Goal: Task Accomplishment & Management: Use online tool/utility

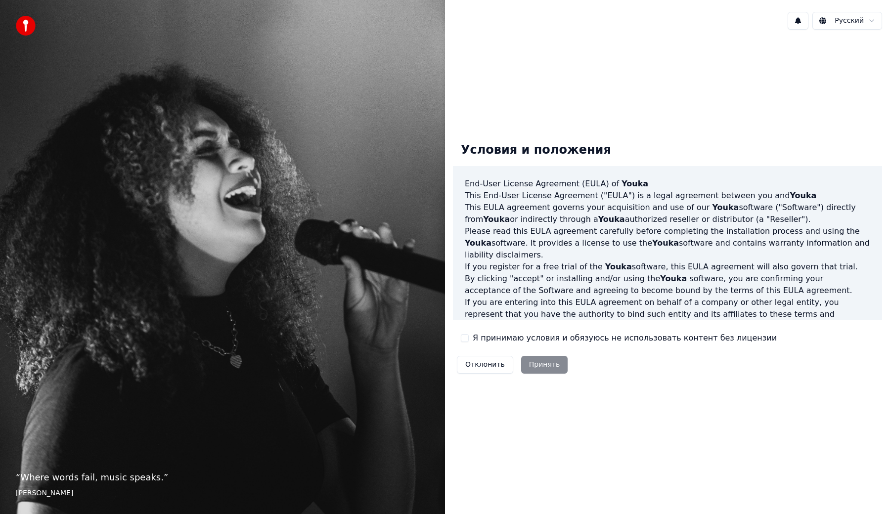
click at [465, 339] on button "Я принимаю условия и обязуюсь не использовать контент без лицензии" at bounding box center [465, 338] width 8 height 8
click at [523, 358] on button "Принять" at bounding box center [544, 365] width 47 height 18
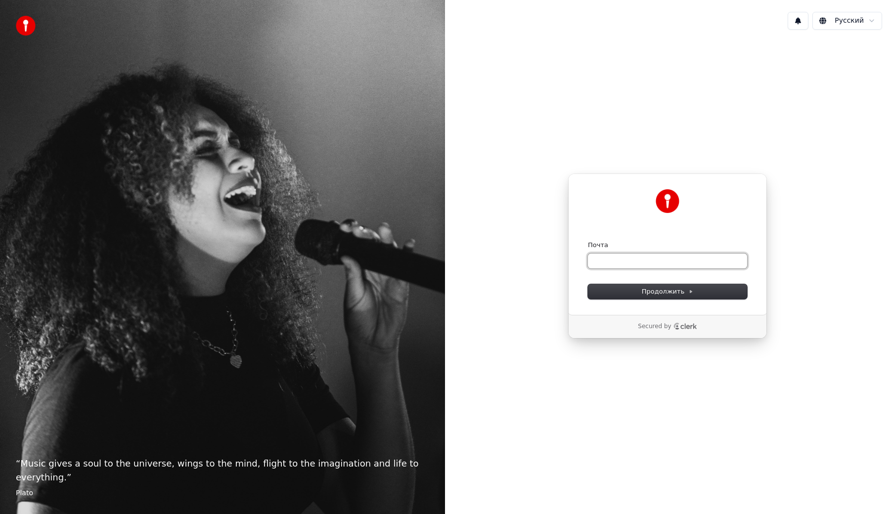
click at [610, 254] on input "Почта" at bounding box center [667, 261] width 159 height 15
type input "*"
click at [636, 297] on button "Продолжить" at bounding box center [667, 291] width 159 height 15
type input "**********"
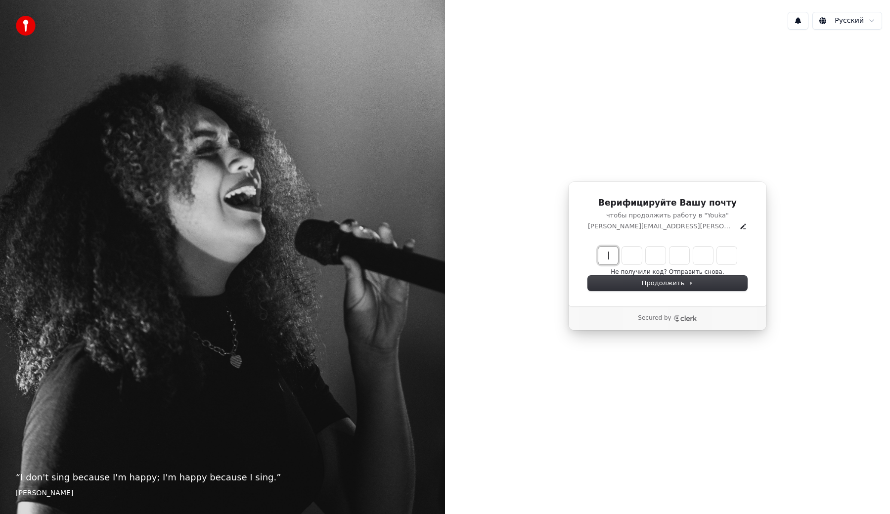
click at [604, 257] on input "Enter verification code" at bounding box center [677, 256] width 158 height 18
type input "******"
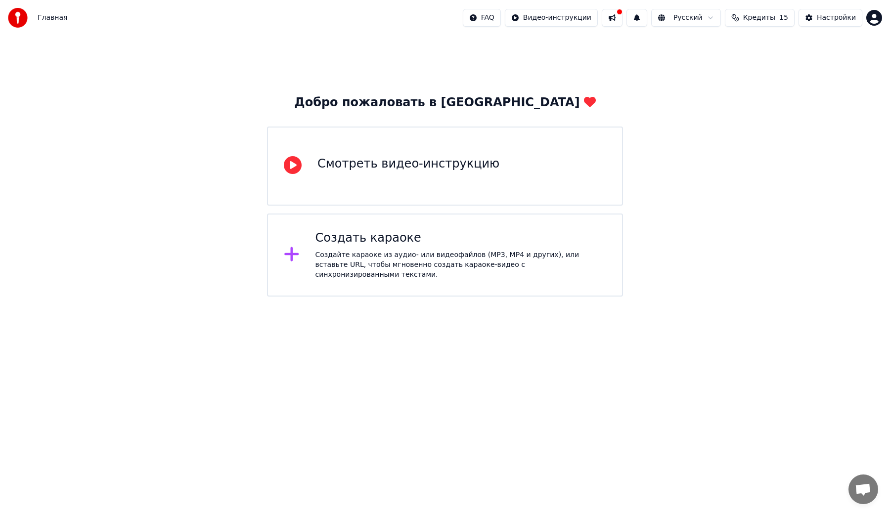
click at [374, 242] on div "Создать караоке" at bounding box center [460, 238] width 291 height 16
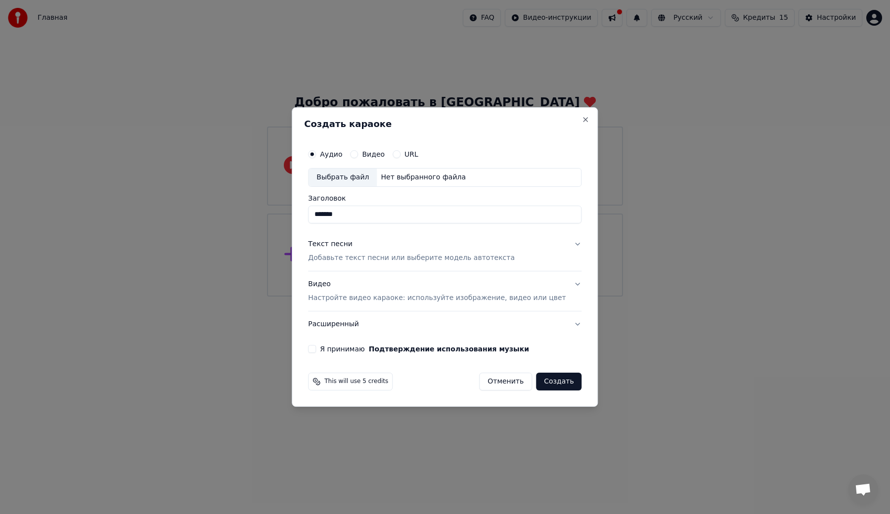
click at [393, 176] on div "Нет выбранного файла" at bounding box center [423, 178] width 93 height 10
click at [359, 261] on p "Добавьте текст песни или выберите модель автотекста" at bounding box center [411, 258] width 207 height 10
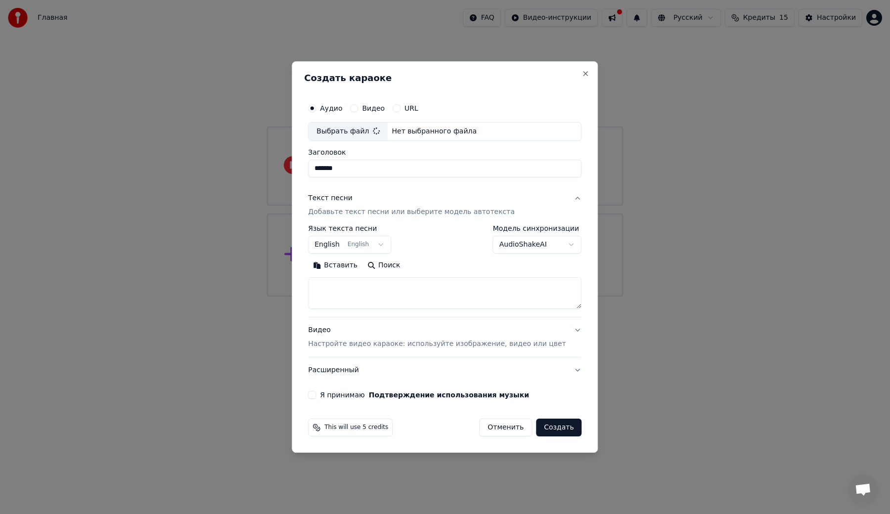
click at [354, 289] on textarea at bounding box center [444, 293] width 273 height 32
click at [386, 245] on button "English English" at bounding box center [349, 245] width 83 height 18
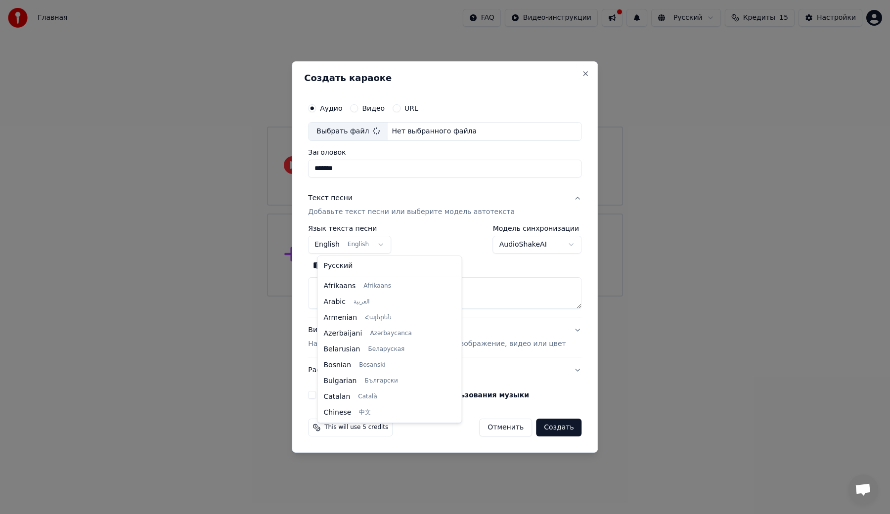
scroll to position [79, 0]
type input "**********"
select select "**"
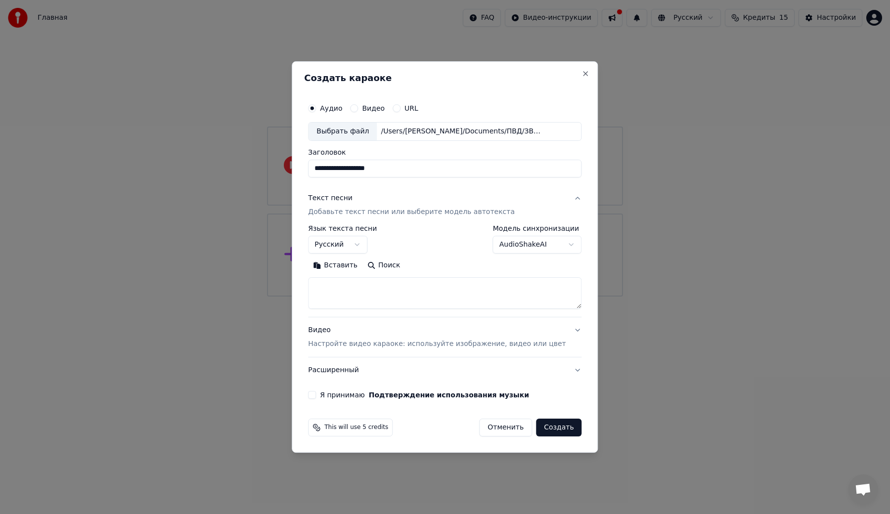
click at [519, 246] on body "**********" at bounding box center [445, 148] width 890 height 297
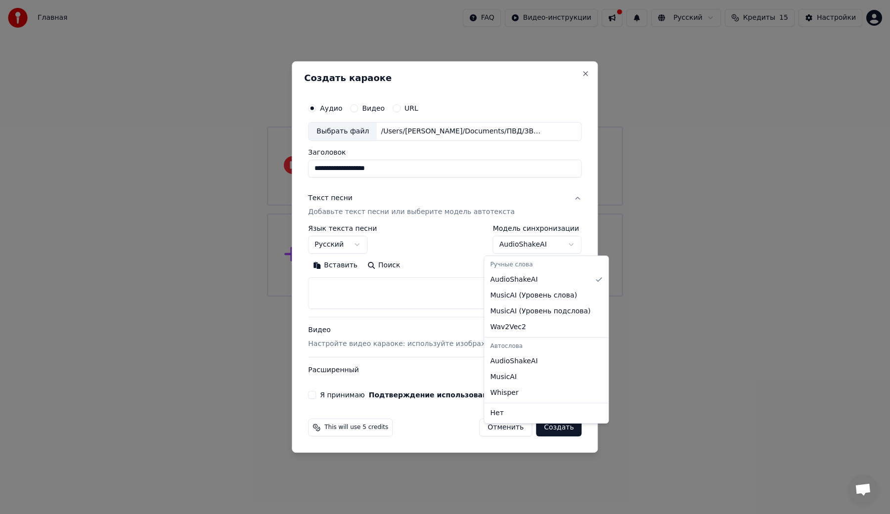
click at [443, 244] on body "**********" at bounding box center [445, 148] width 890 height 297
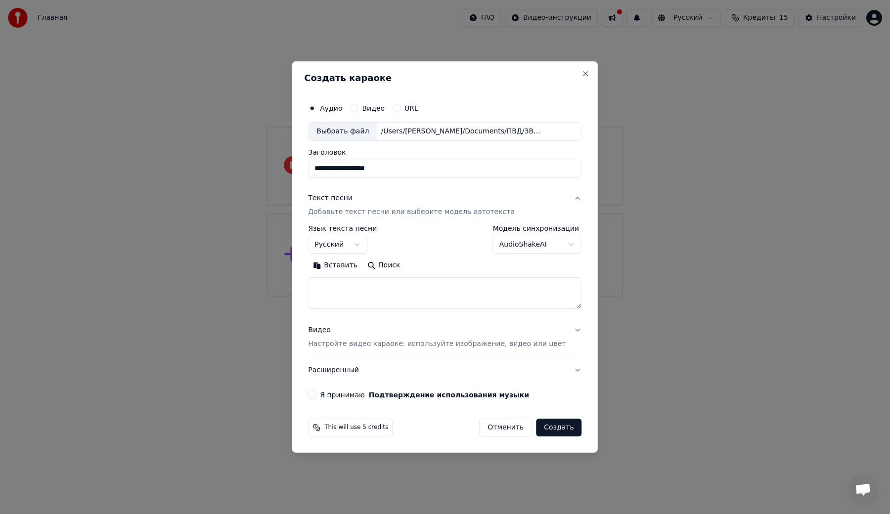
click at [381, 288] on textarea at bounding box center [444, 293] width 273 height 32
paste textarea "**********"
type textarea "**********"
click at [389, 344] on p "Настройте видео караоке: используйте изображение, видео или цвет" at bounding box center [437, 344] width 258 height 10
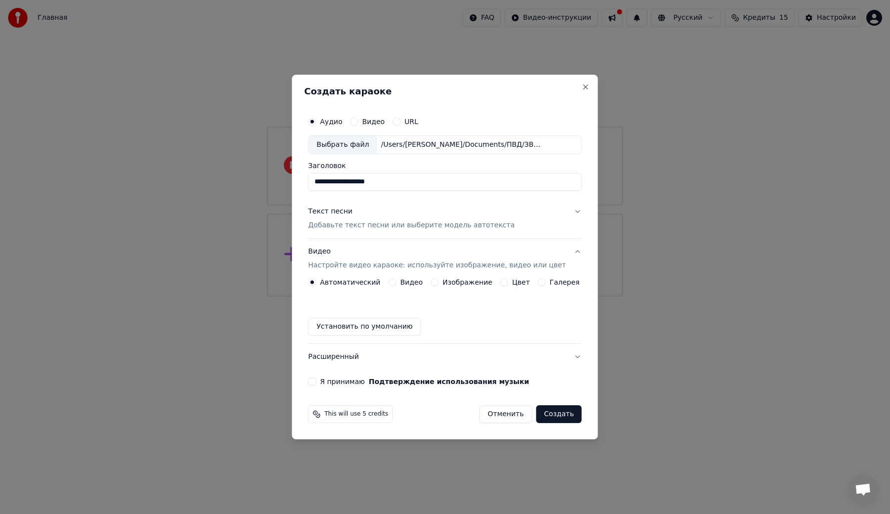
click at [501, 279] on div "Цвет" at bounding box center [515, 282] width 30 height 8
click at [503, 282] on button "Цвет" at bounding box center [504, 282] width 8 height 8
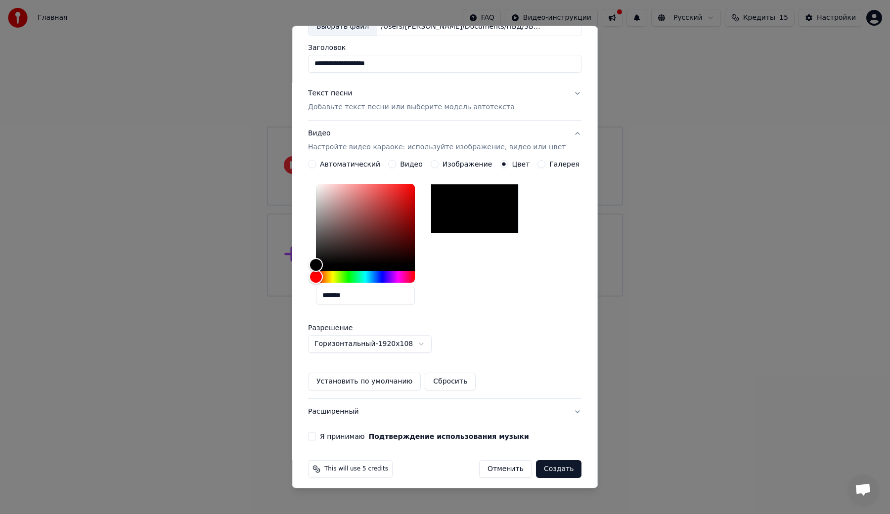
scroll to position [75, 0]
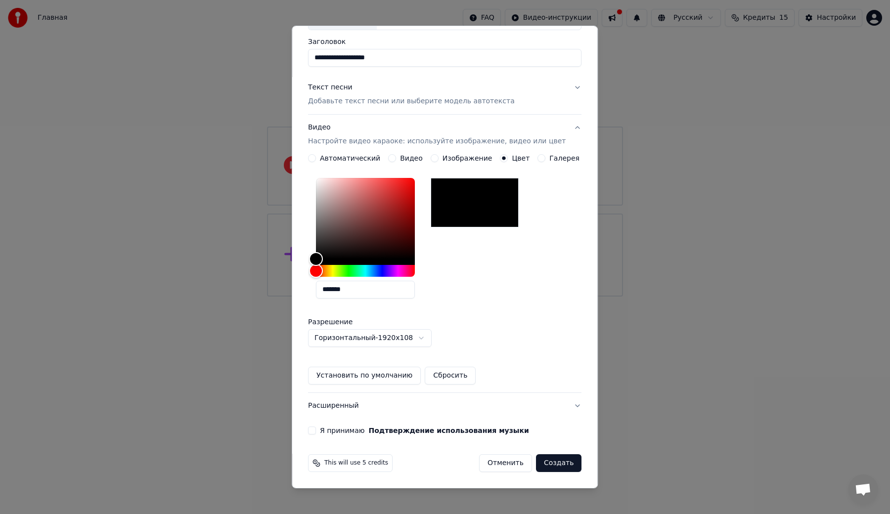
click at [322, 427] on div "Я принимаю Подтверждение использования музыки" at bounding box center [444, 431] width 273 height 8
click at [316, 430] on button "Я принимаю Подтверждение использования музыки" at bounding box center [312, 431] width 8 height 8
click at [546, 462] on button "Создать" at bounding box center [558, 463] width 45 height 18
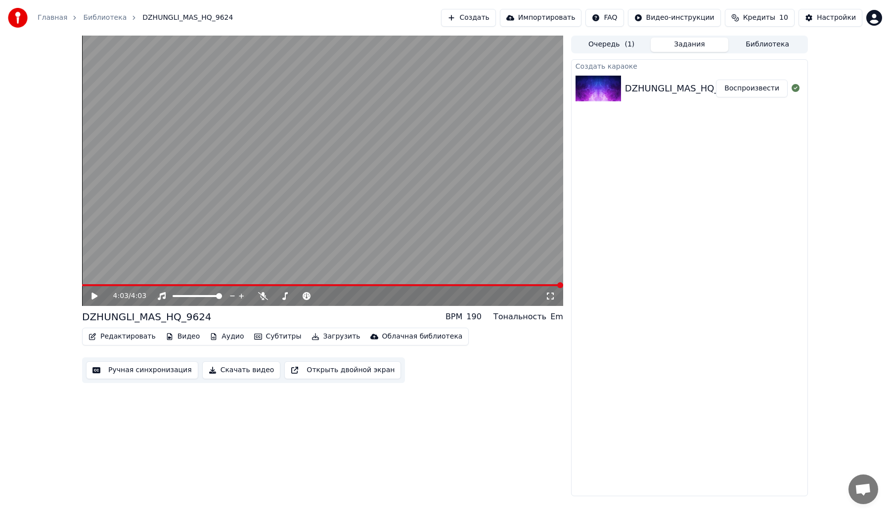
click at [94, 295] on icon at bounding box center [94, 296] width 6 height 7
click at [259, 296] on icon at bounding box center [263, 296] width 10 height 8
click at [129, 284] on span at bounding box center [322, 285] width 481 height 2
click at [148, 284] on video at bounding box center [322, 171] width 481 height 270
click at [150, 284] on span at bounding box center [322, 285] width 481 height 2
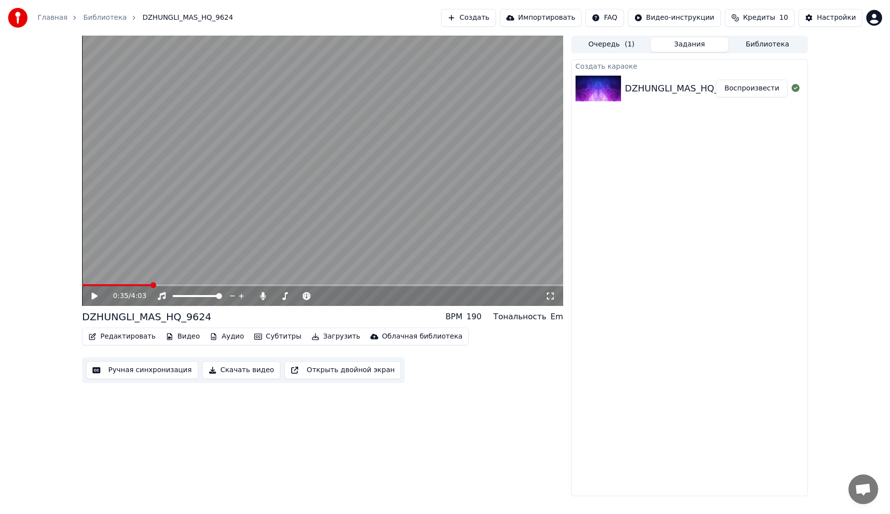
click at [158, 259] on video at bounding box center [322, 171] width 481 height 270
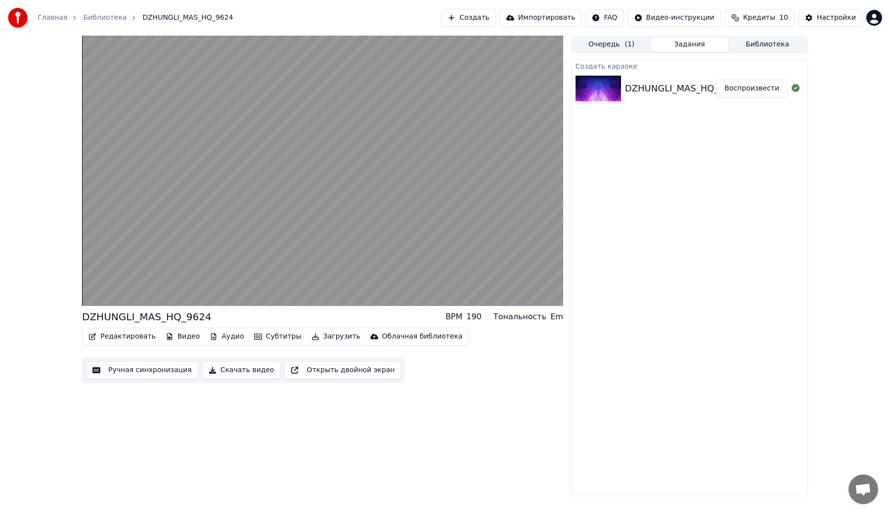
click at [122, 336] on button "Редактировать" at bounding box center [122, 337] width 75 height 14
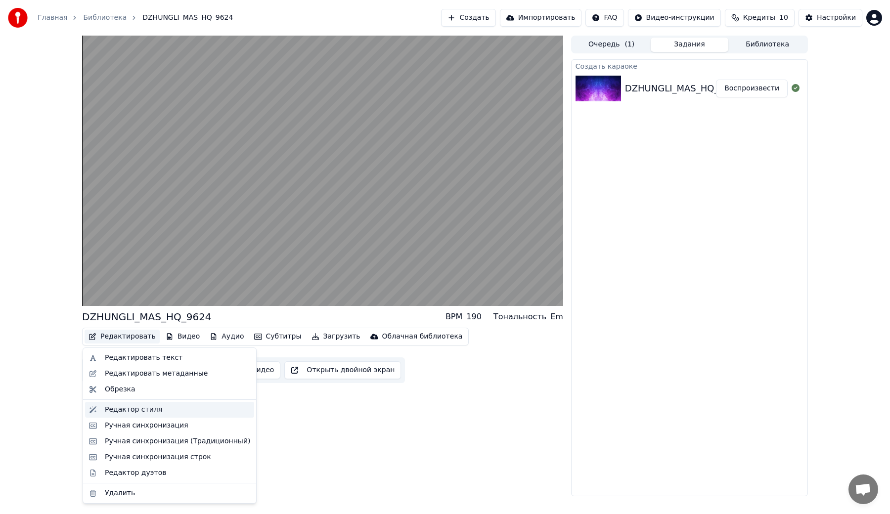
click at [124, 410] on div "Редактор стиля" at bounding box center [133, 410] width 57 height 10
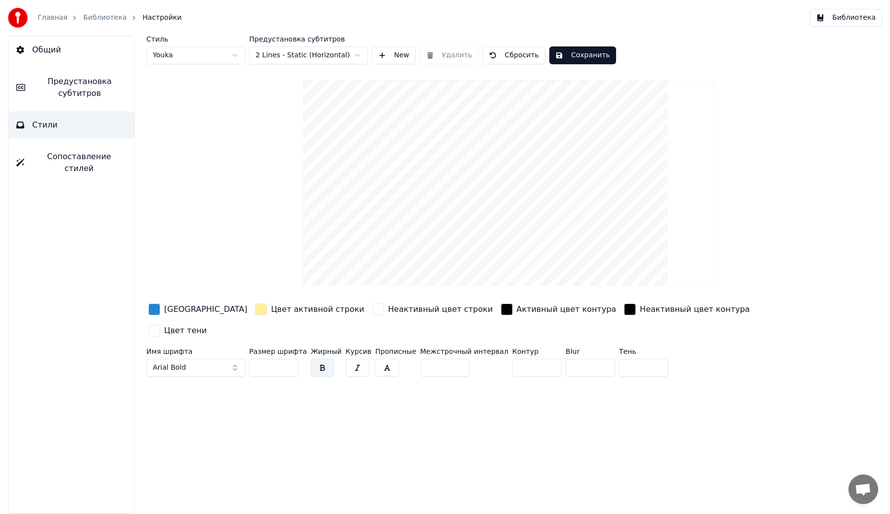
click at [360, 53] on html "Главная Библиотека Настройки Библиотека Общий Предустановка субтитров Стили Соп…" at bounding box center [445, 257] width 890 height 514
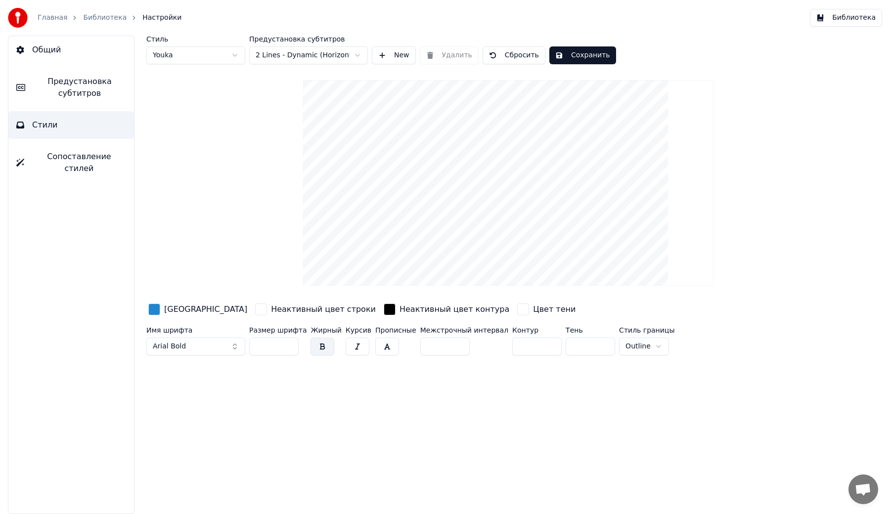
click at [350, 50] on html "Главная Библиотека Настройки Библиотека Общий Предустановка субтитров Стили Соп…" at bounding box center [445, 257] width 890 height 514
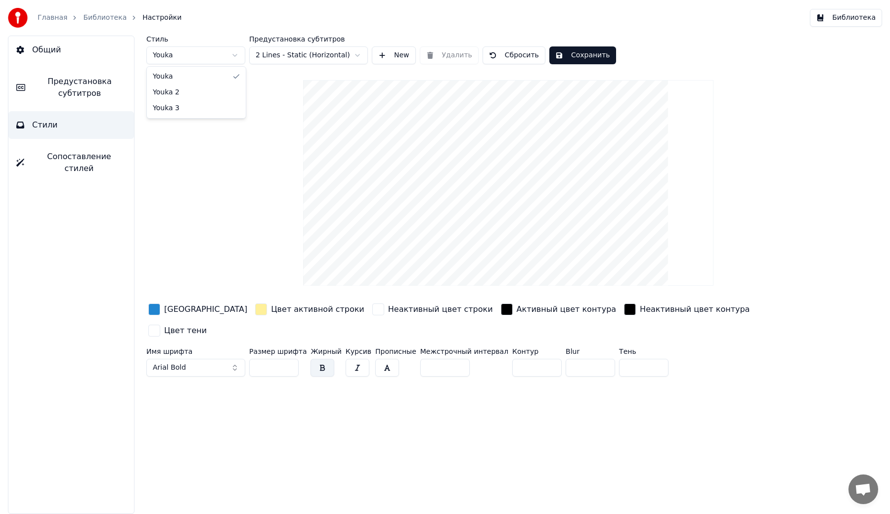
click at [237, 59] on html "Главная Библиотека Настройки Библиотека Общий Предустановка субтитров Стили Соп…" at bounding box center [445, 257] width 890 height 514
drag, startPoint x: 472, startPoint y: 239, endPoint x: 467, endPoint y: 210, distance: 29.6
click at [467, 210] on video at bounding box center [508, 183] width 410 height 206
click at [152, 304] on div "button" at bounding box center [154, 310] width 12 height 12
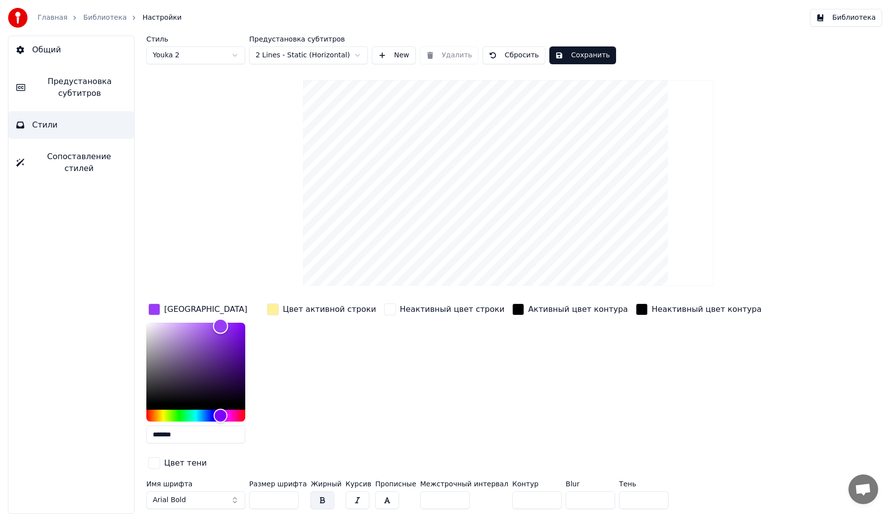
click at [167, 387] on div "Color" at bounding box center [195, 363] width 99 height 81
click at [169, 356] on div "Color" at bounding box center [195, 363] width 99 height 81
click at [168, 342] on div "Color" at bounding box center [195, 363] width 99 height 81
click at [158, 334] on div "Color" at bounding box center [195, 363] width 99 height 81
drag, startPoint x: 161, startPoint y: 334, endPoint x: 214, endPoint y: 378, distance: 69.2
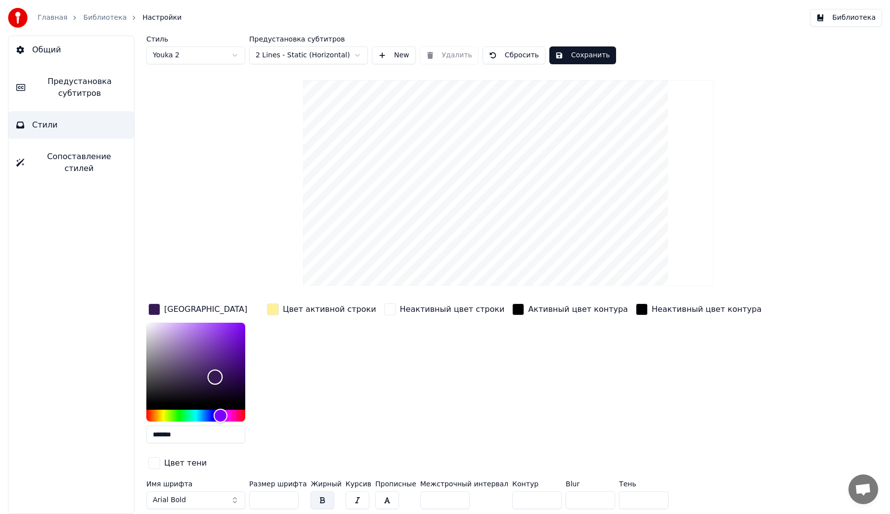
click at [214, 378] on div "Color" at bounding box center [215, 377] width 15 height 15
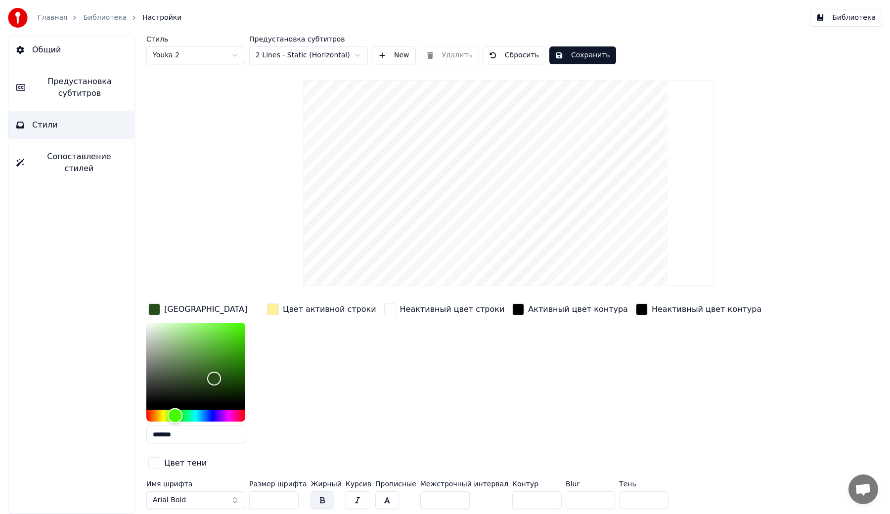
type input "*******"
drag, startPoint x: 229, startPoint y: 413, endPoint x: 171, endPoint y: 413, distance: 58.4
click at [171, 413] on div "Hue" at bounding box center [195, 416] width 99 height 12
click at [276, 309] on div "button" at bounding box center [273, 310] width 12 height 12
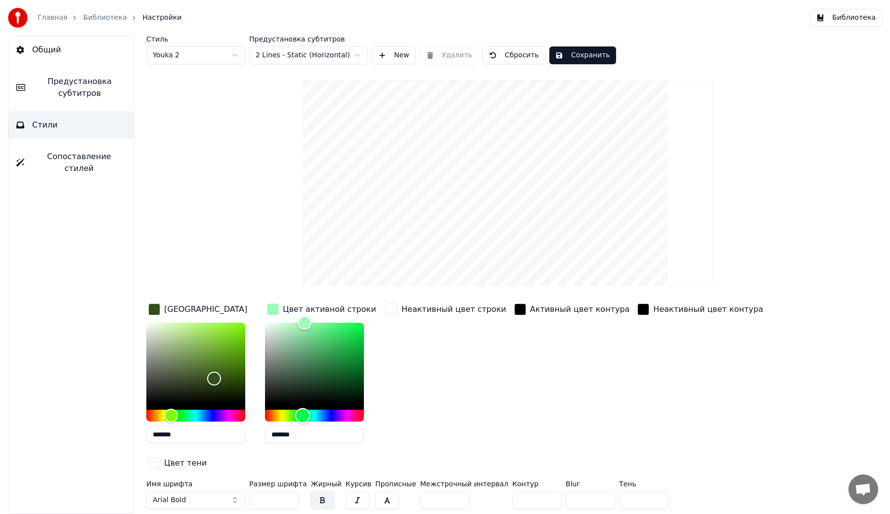
drag, startPoint x: 279, startPoint y: 415, endPoint x: 304, endPoint y: 412, distance: 24.9
click at [304, 412] on div "Hue" at bounding box center [302, 415] width 15 height 15
click at [309, 422] on div "*******" at bounding box center [314, 385] width 99 height 125
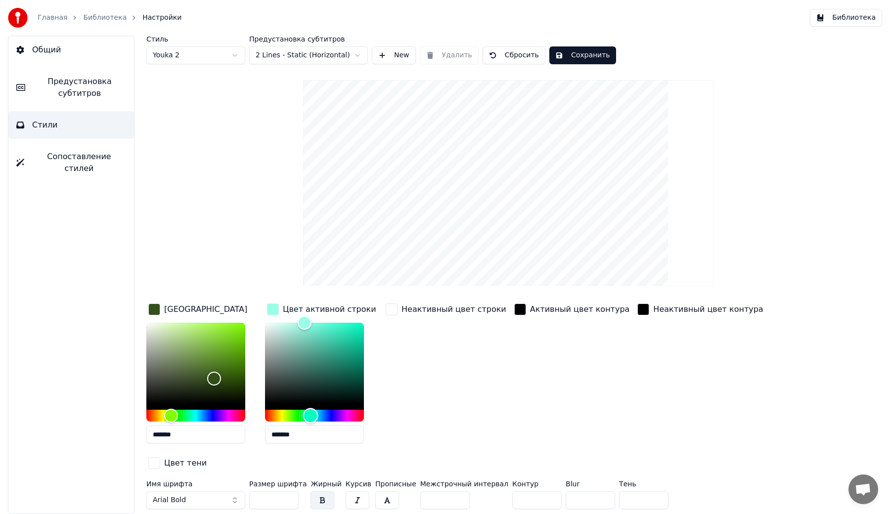
click at [311, 418] on div "Hue" at bounding box center [314, 416] width 99 height 12
click at [316, 416] on div "Hue" at bounding box center [316, 415] width 15 height 15
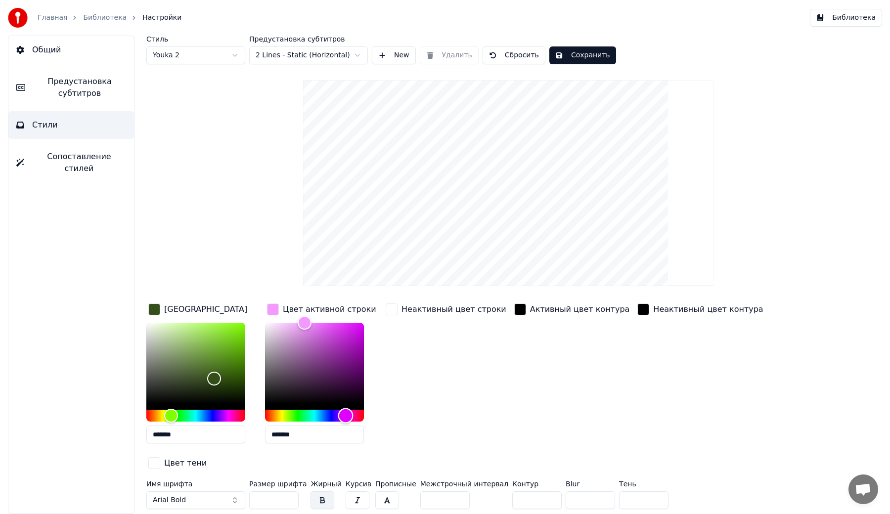
type input "*******"
drag, startPoint x: 316, startPoint y: 413, endPoint x: 346, endPoint y: 413, distance: 30.2
click at [346, 413] on div "Hue" at bounding box center [346, 415] width 15 height 15
type input "*******"
drag, startPoint x: 217, startPoint y: 380, endPoint x: 203, endPoint y: 337, distance: 45.3
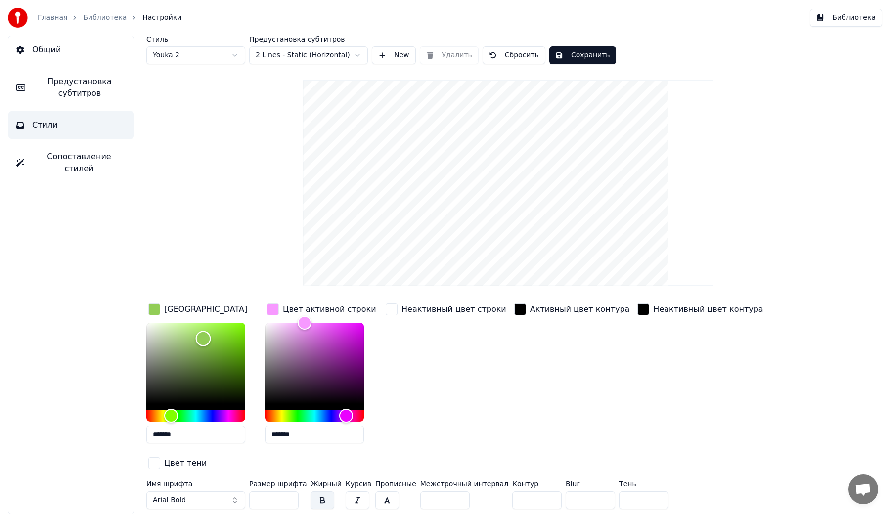
click at [203, 337] on div "Color" at bounding box center [203, 338] width 15 height 15
click at [223, 500] on button "Arial Bold" at bounding box center [195, 501] width 99 height 18
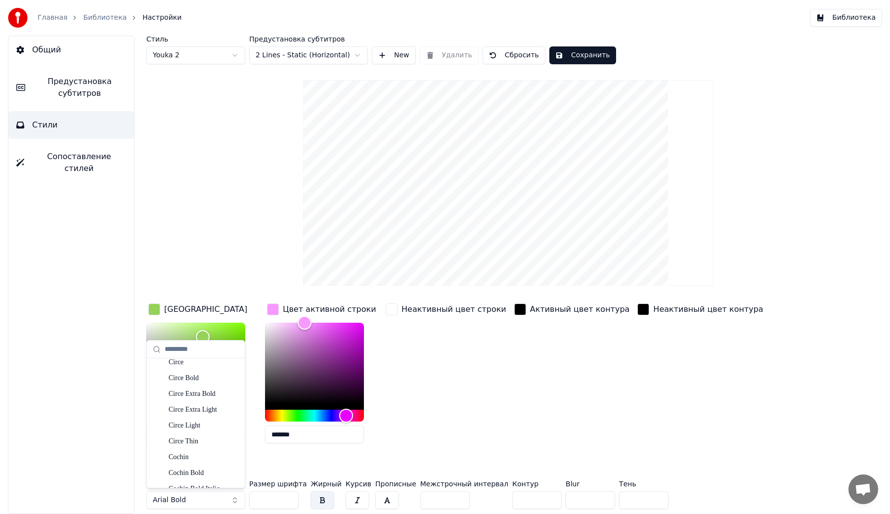
scroll to position [3150, 0]
click at [186, 383] on div "Circe Bold" at bounding box center [204, 381] width 70 height 10
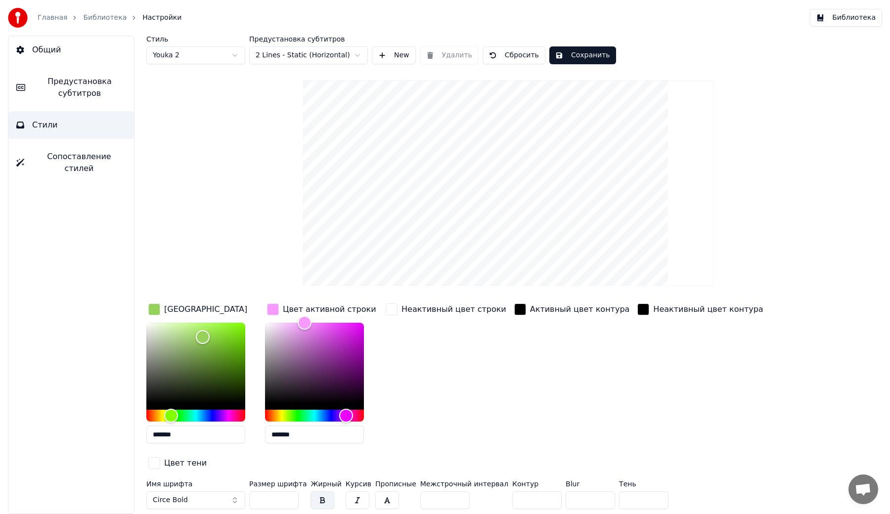
click at [572, 55] on button "Сохранить" at bounding box center [582, 55] width 67 height 18
click at [572, 55] on button "Готово" at bounding box center [575, 55] width 53 height 18
click at [88, 90] on span "Предустановка субтитров" at bounding box center [79, 88] width 93 height 24
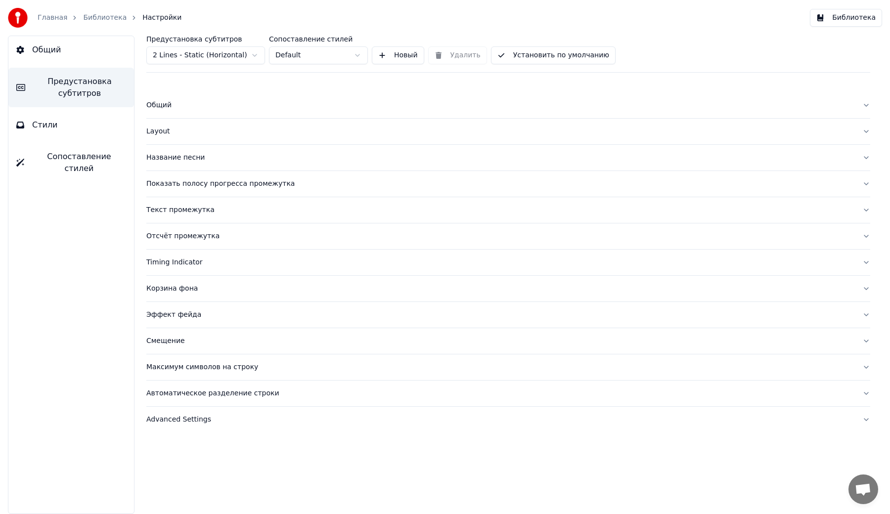
click at [194, 157] on div "Название песни" at bounding box center [500, 158] width 708 height 10
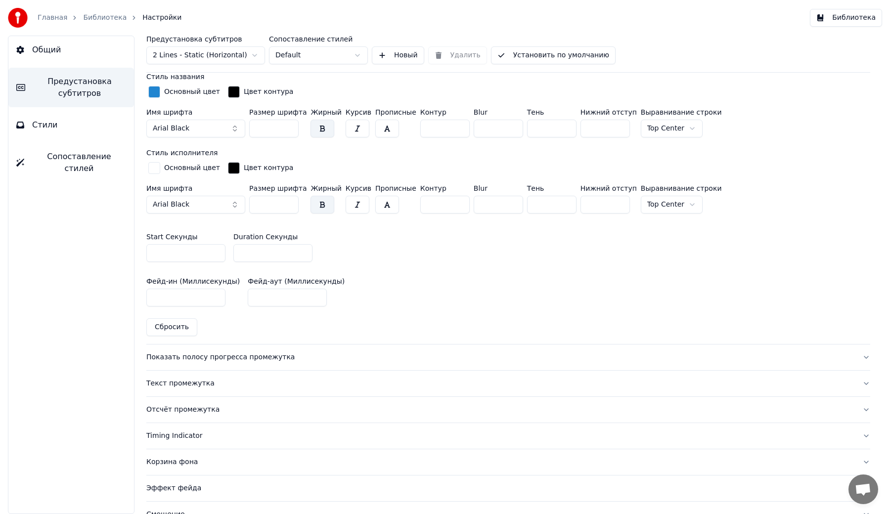
scroll to position [390, 0]
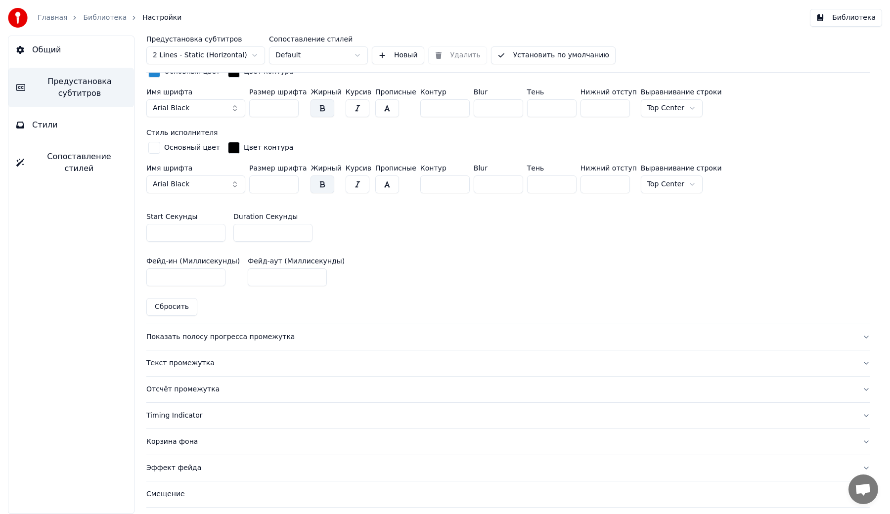
click at [194, 334] on div "Показать полосу прогресса промежутка" at bounding box center [500, 337] width 708 height 10
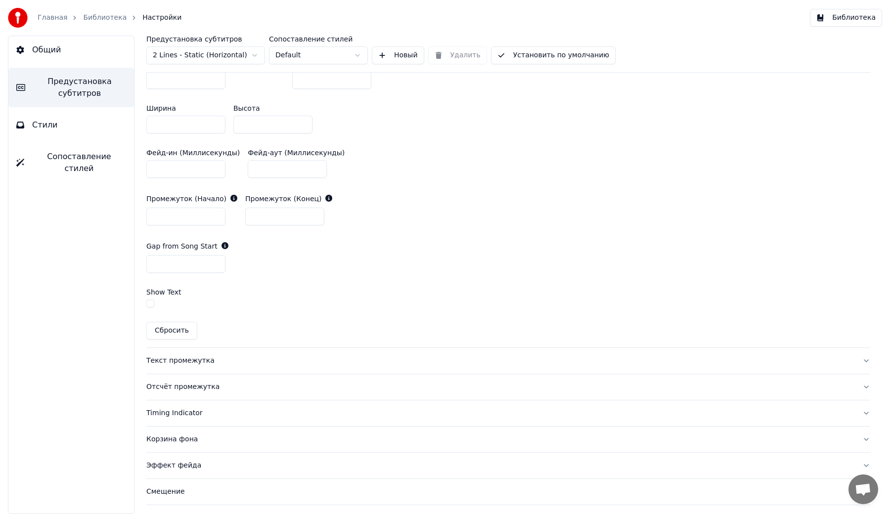
scroll to position [560, 0]
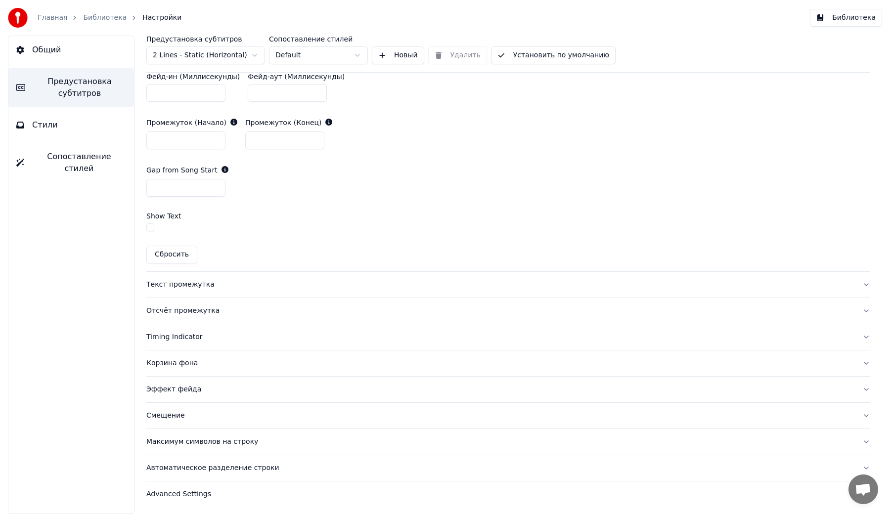
click at [186, 422] on button "Смещение" at bounding box center [508, 416] width 724 height 26
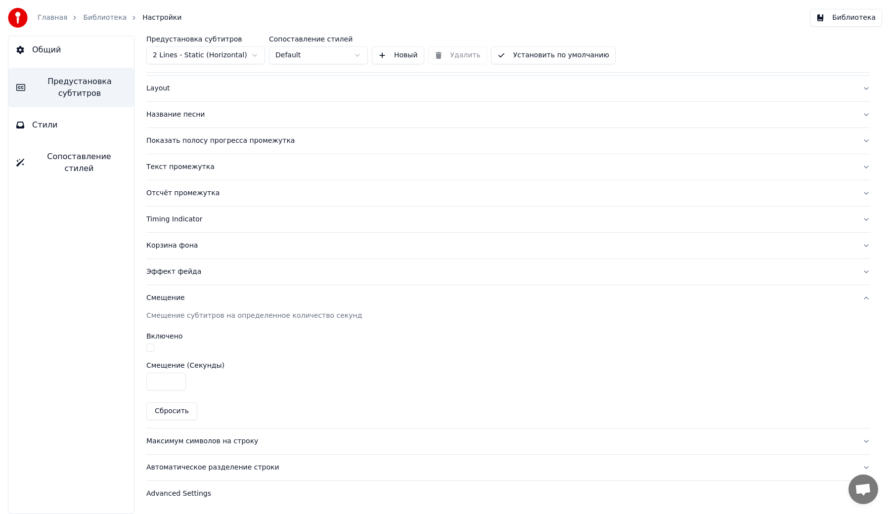
scroll to position [0, 0]
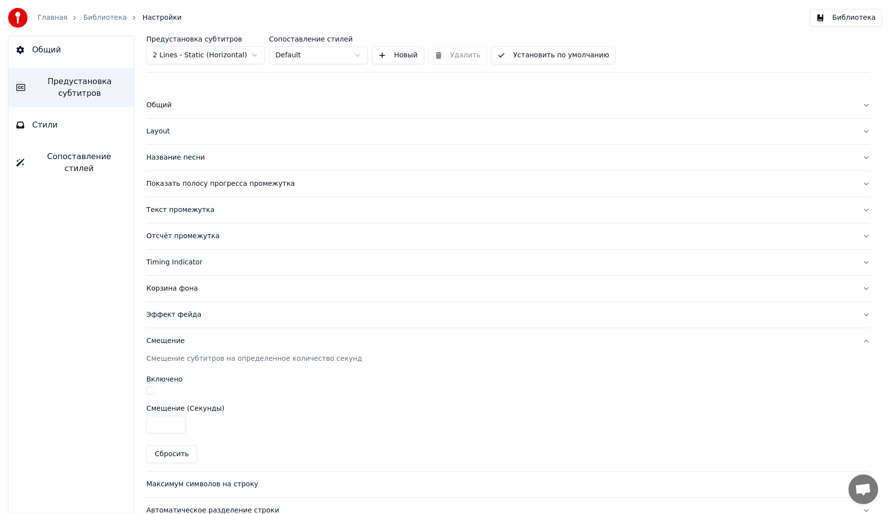
click at [156, 128] on div "Layout" at bounding box center [500, 132] width 708 height 10
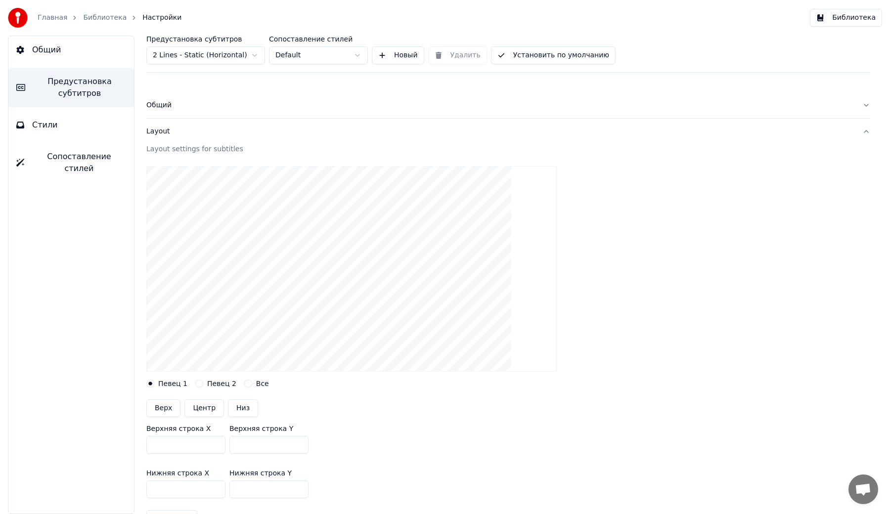
click at [195, 406] on button "Центр" at bounding box center [204, 409] width 40 height 18
type input "***"
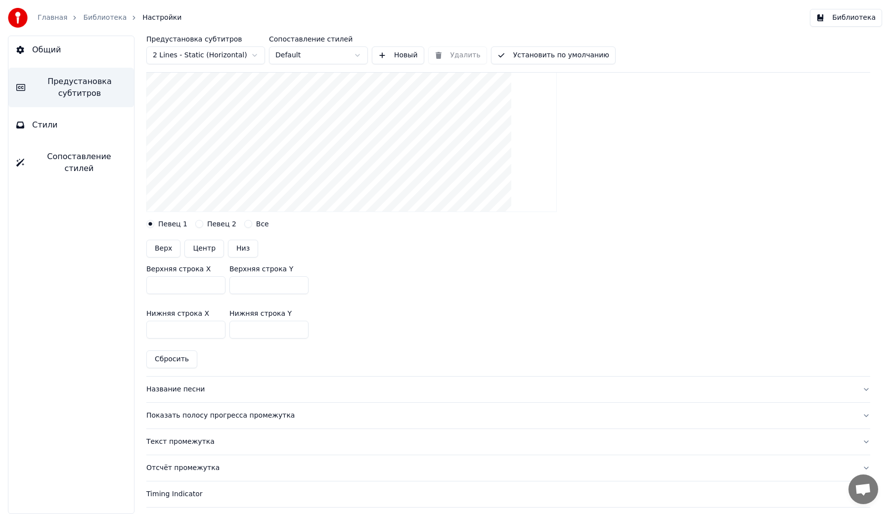
scroll to position [318, 0]
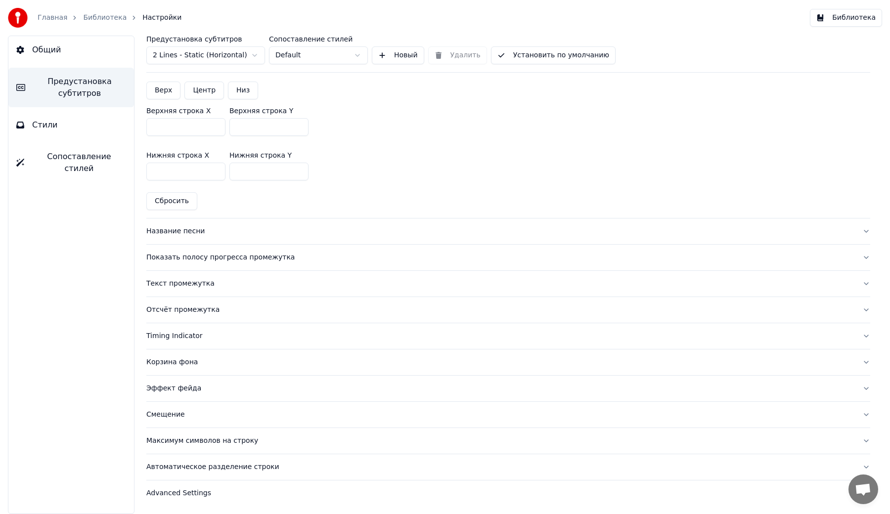
click at [841, 11] on button "Библиотека" at bounding box center [846, 18] width 72 height 18
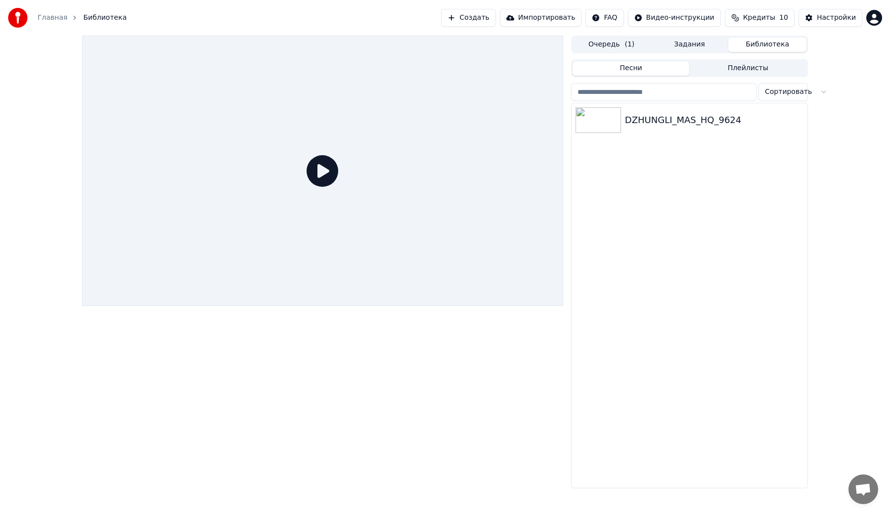
click at [324, 165] on icon at bounding box center [323, 171] width 32 height 32
click at [626, 119] on div "DZHUNGLI_MAS_HQ_9624" at bounding box center [709, 120] width 169 height 14
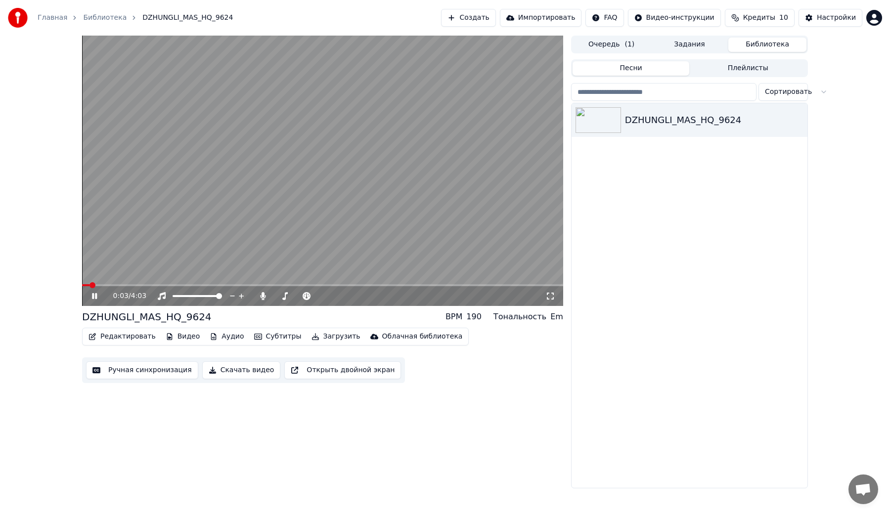
click at [164, 283] on video at bounding box center [322, 171] width 481 height 270
click at [159, 284] on video at bounding box center [322, 171] width 481 height 270
click at [127, 286] on span at bounding box center [322, 285] width 481 height 2
click at [167, 285] on span at bounding box center [322, 285] width 481 height 2
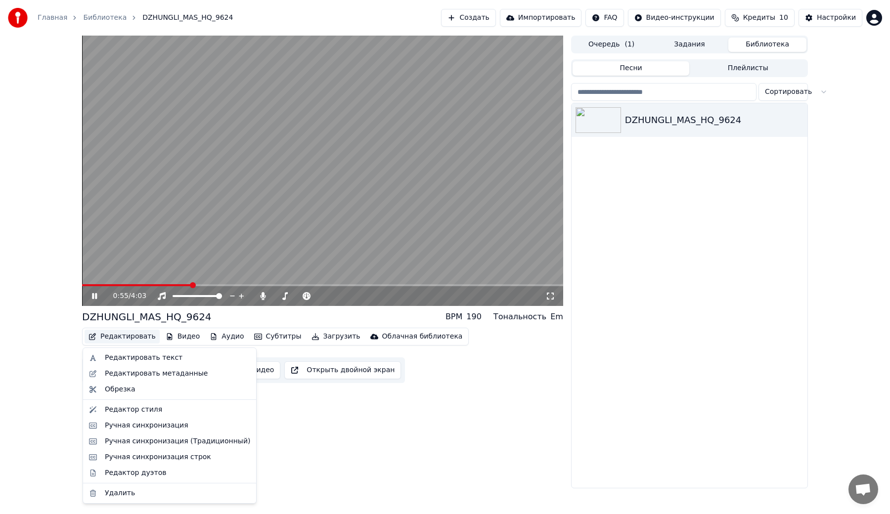
click at [121, 341] on button "Редактировать" at bounding box center [122, 337] width 75 height 14
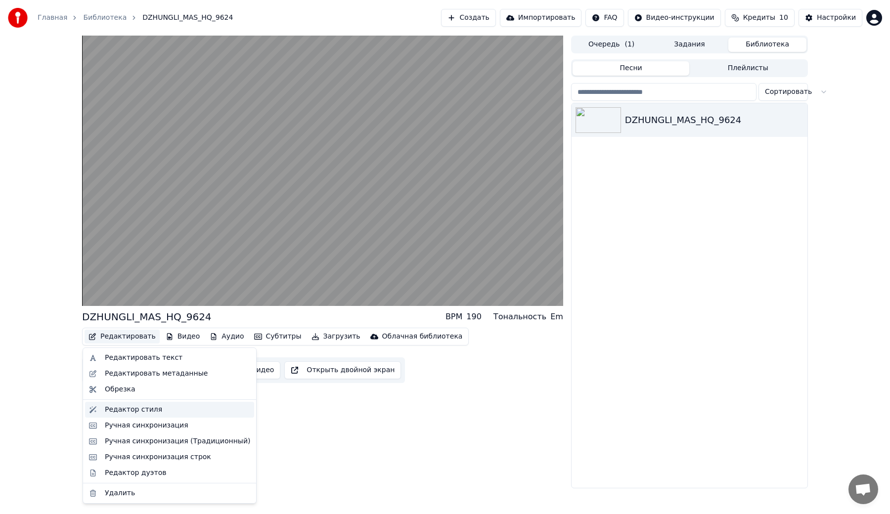
click at [120, 409] on div "Редактор стиля" at bounding box center [133, 410] width 57 height 10
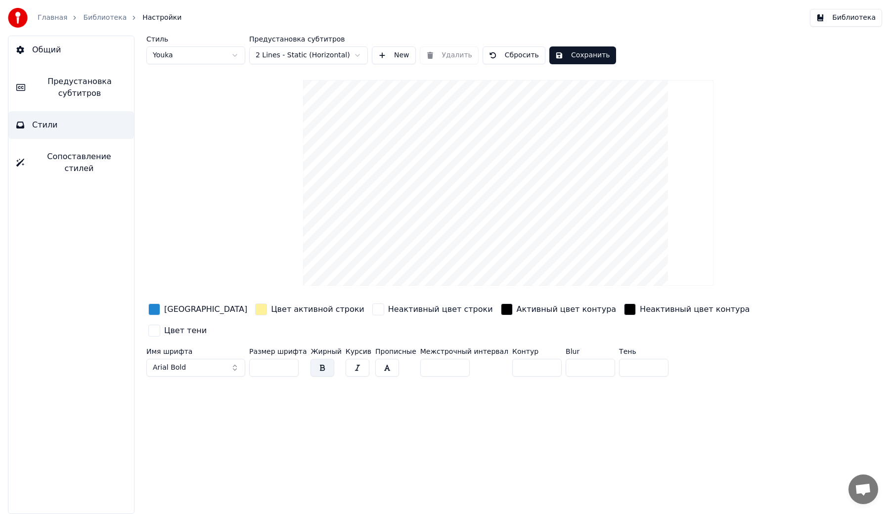
click at [255, 311] on div "button" at bounding box center [261, 310] width 12 height 12
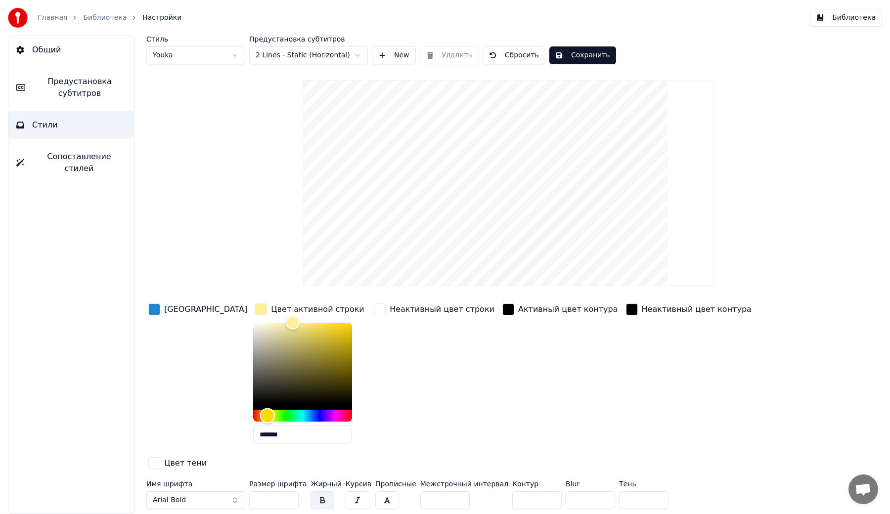
type input "*******"
click at [254, 415] on div "Hue" at bounding box center [302, 416] width 99 height 12
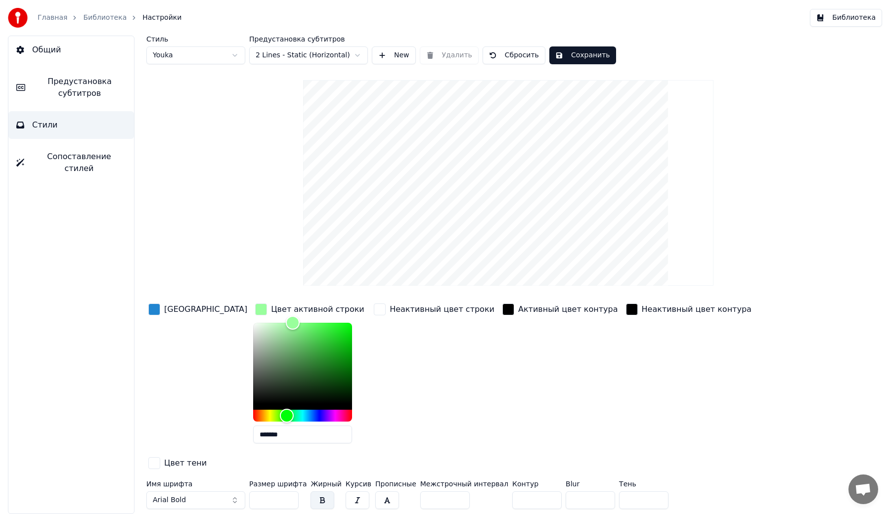
click at [161, 309] on div "[GEOGRAPHIC_DATA]" at bounding box center [197, 310] width 103 height 16
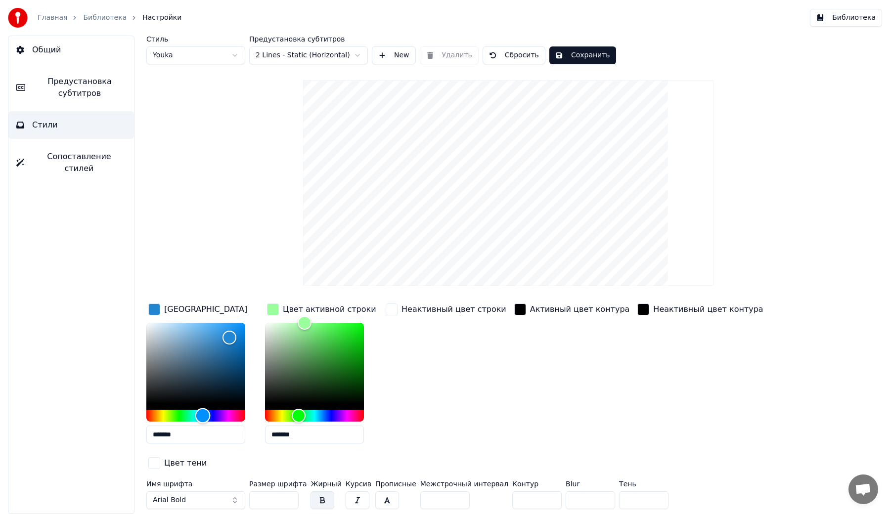
click at [235, 413] on div "Hue" at bounding box center [195, 416] width 99 height 12
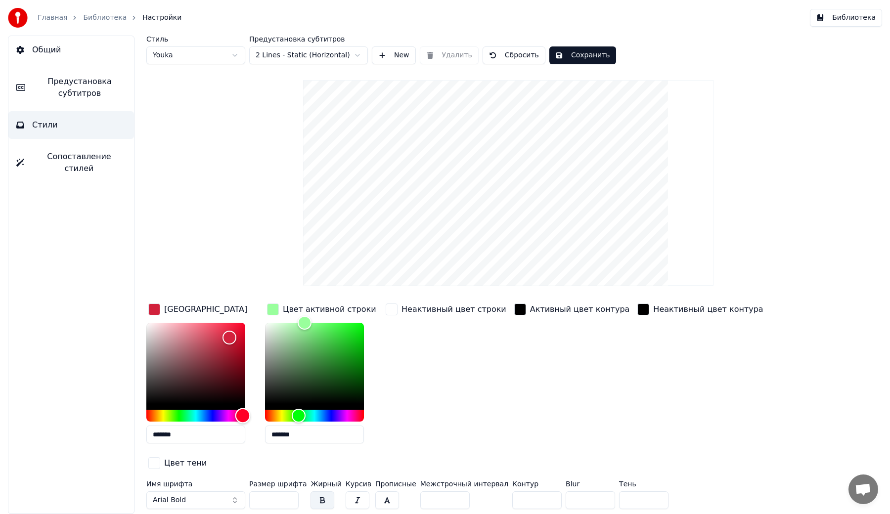
click at [243, 419] on div "Hue" at bounding box center [195, 416] width 99 height 12
click at [234, 334] on div "Color" at bounding box center [229, 337] width 15 height 15
type input "*******"
click at [244, 337] on div "Color" at bounding box center [195, 363] width 99 height 81
drag, startPoint x: 341, startPoint y: 340, endPoint x: 358, endPoint y: 331, distance: 19.0
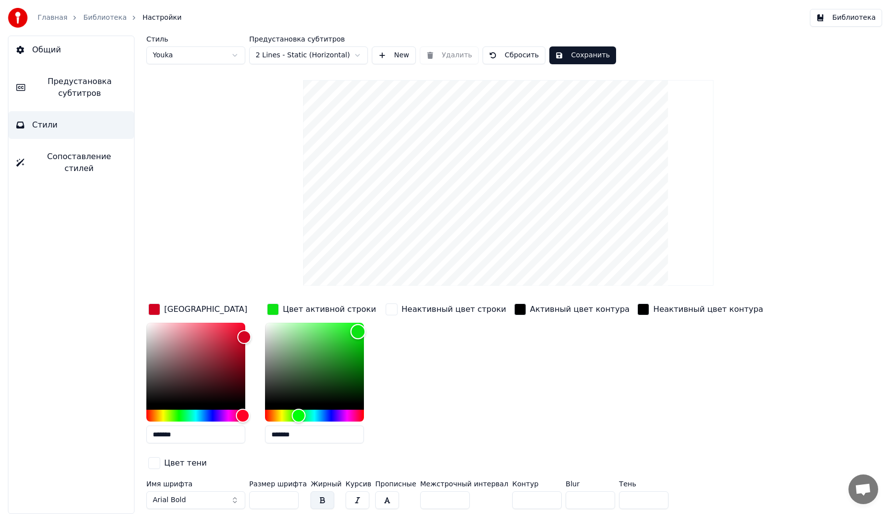
click at [358, 331] on div "Color" at bounding box center [314, 363] width 99 height 81
drag, startPoint x: 358, startPoint y: 332, endPoint x: 358, endPoint y: 351, distance: 18.8
click at [358, 351] on div "Color" at bounding box center [358, 351] width 15 height 15
type input "*******"
drag, startPoint x: 358, startPoint y: 351, endPoint x: 359, endPoint y: 339, distance: 11.9
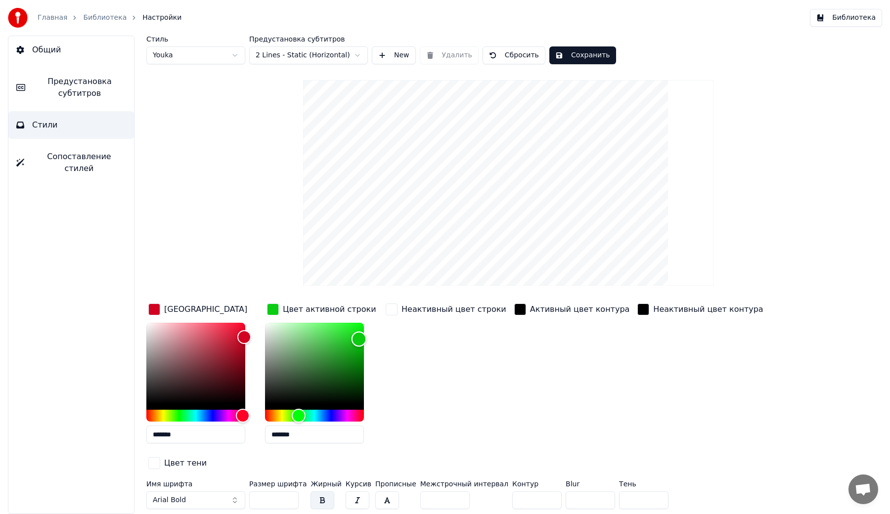
click at [359, 339] on div "Color" at bounding box center [359, 339] width 15 height 15
click at [279, 184] on div "Стиль Youka Предустановка субтитров 2 Lines - Static (Horizontal) New Удалить С…" at bounding box center [508, 275] width 724 height 478
click at [579, 46] on div "Стиль Youka Предустановка субтитров 2 Lines - Static (Horizontal) New Удалить С…" at bounding box center [508, 50] width 724 height 29
click at [573, 57] on button "Сохранить" at bounding box center [582, 55] width 67 height 18
click at [573, 57] on button "Готово" at bounding box center [575, 55] width 53 height 18
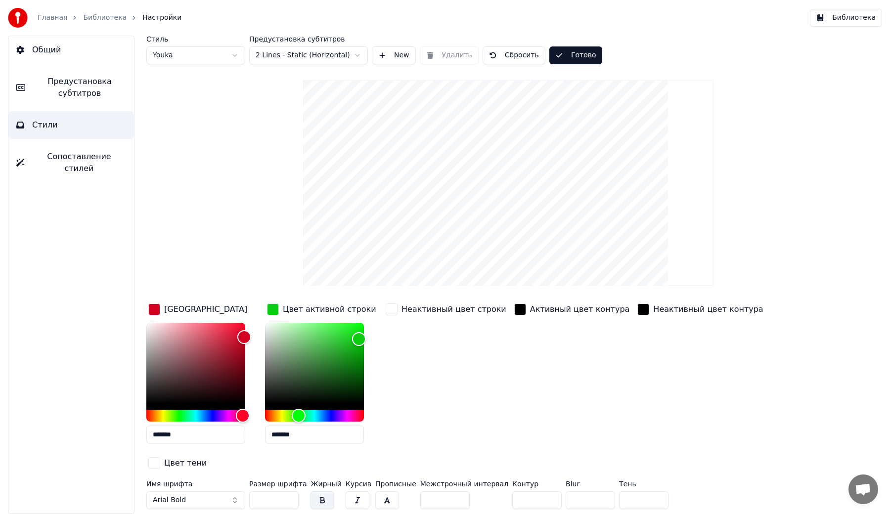
click at [850, 18] on button "Библиотека" at bounding box center [846, 18] width 72 height 18
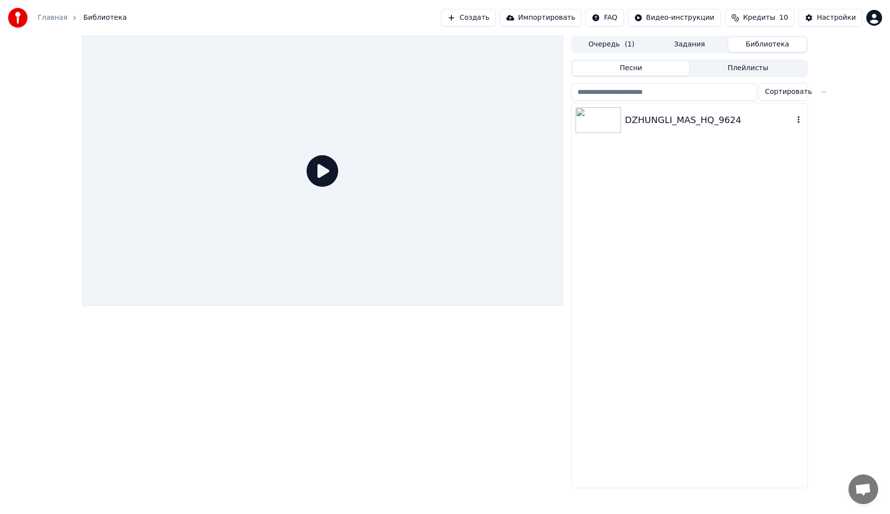
click at [669, 119] on div "DZHUNGLI_MAS_HQ_9624" at bounding box center [709, 120] width 169 height 14
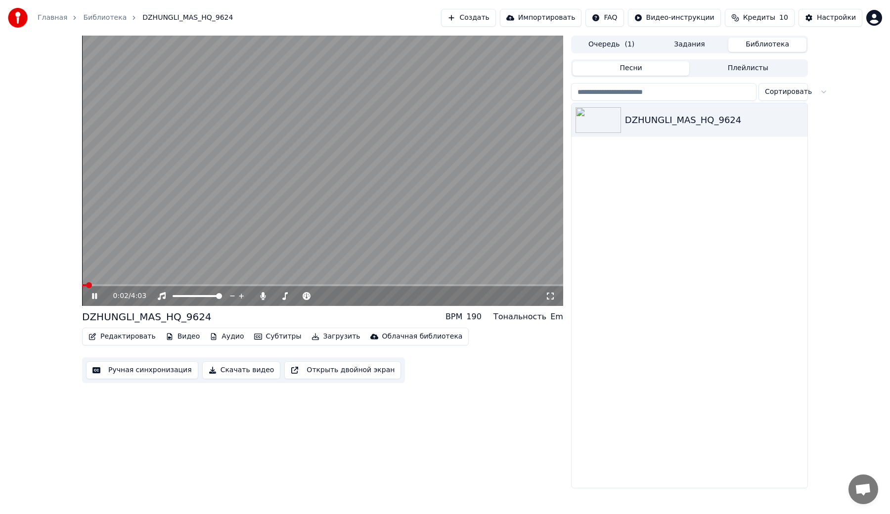
click at [226, 285] on span at bounding box center [322, 285] width 481 height 2
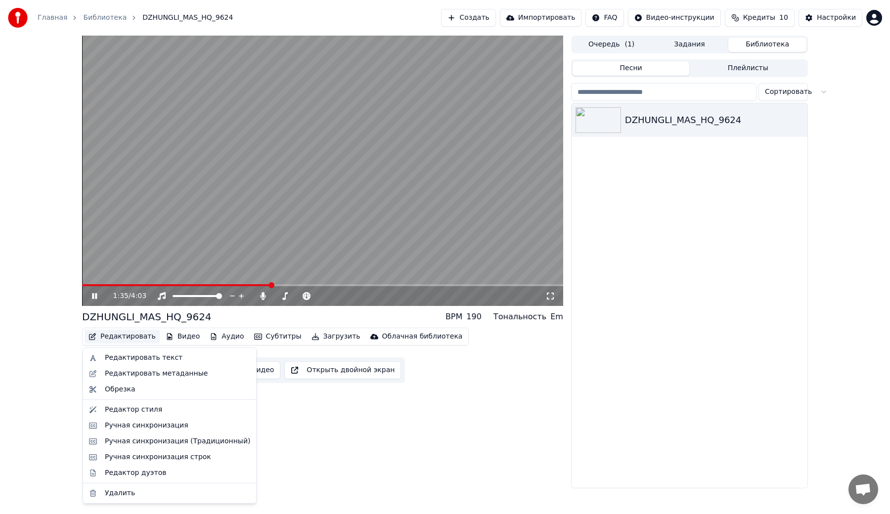
click at [135, 343] on button "Редактировать" at bounding box center [122, 337] width 75 height 14
click at [133, 410] on div "Редактор стиля" at bounding box center [133, 410] width 57 height 10
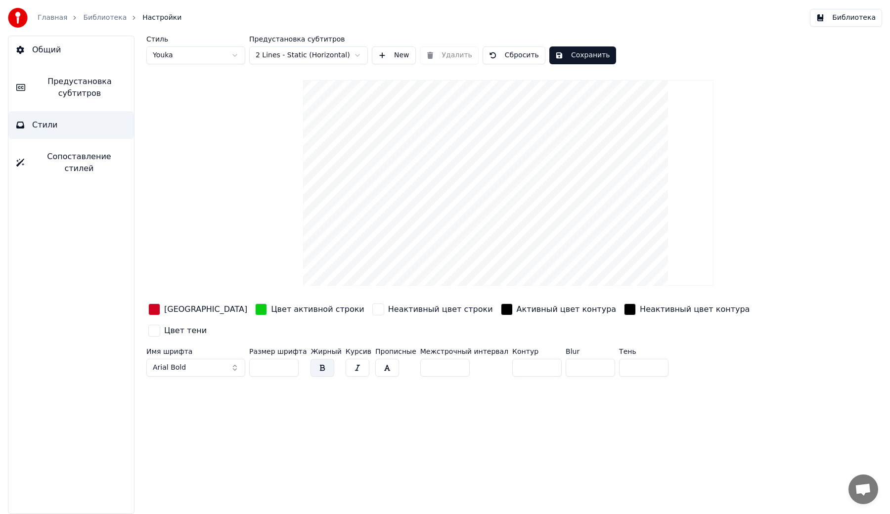
click at [69, 98] on span "Предустановка субтитров" at bounding box center [79, 88] width 93 height 24
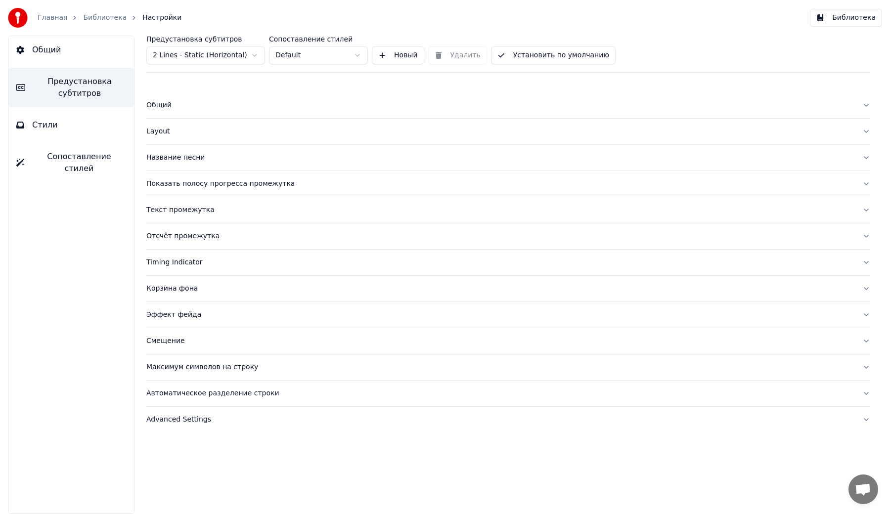
click at [170, 133] on div "Layout" at bounding box center [500, 132] width 708 height 10
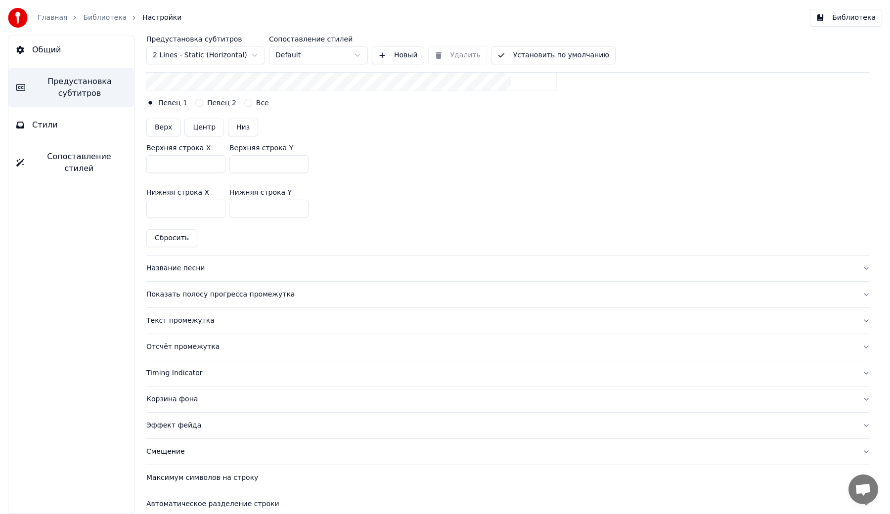
scroll to position [261, 0]
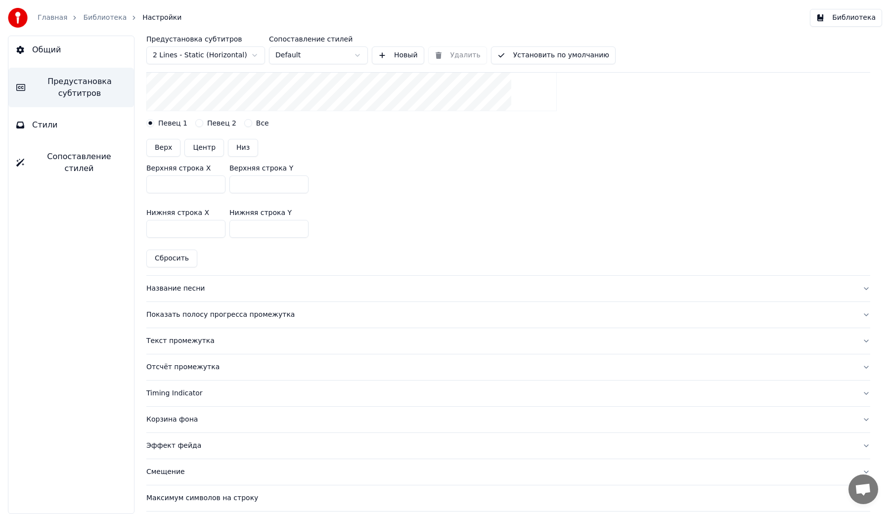
click at [168, 392] on div "Timing Indicator" at bounding box center [500, 394] width 708 height 10
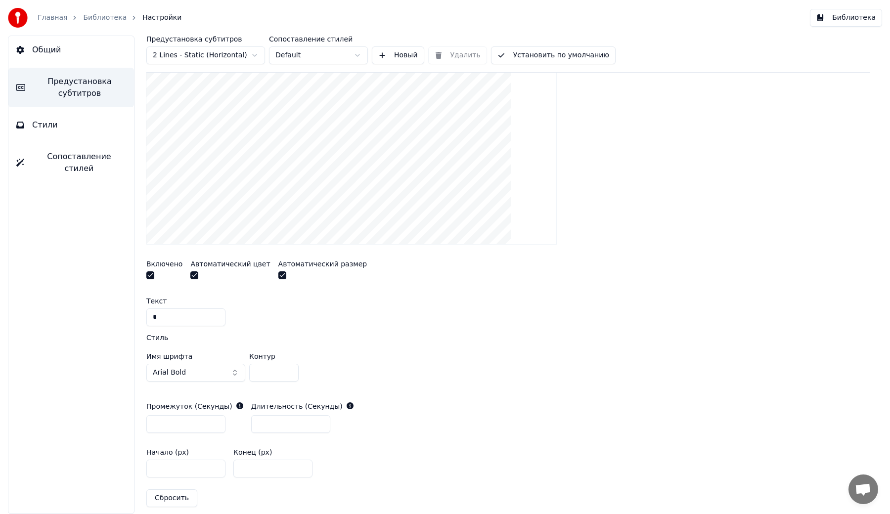
scroll to position [274, 0]
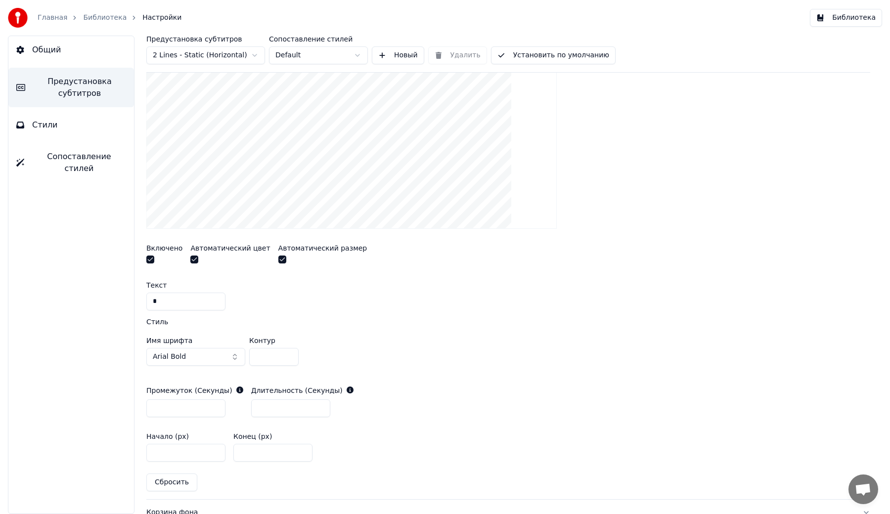
click at [226, 359] on button "Arial Bold" at bounding box center [195, 357] width 99 height 18
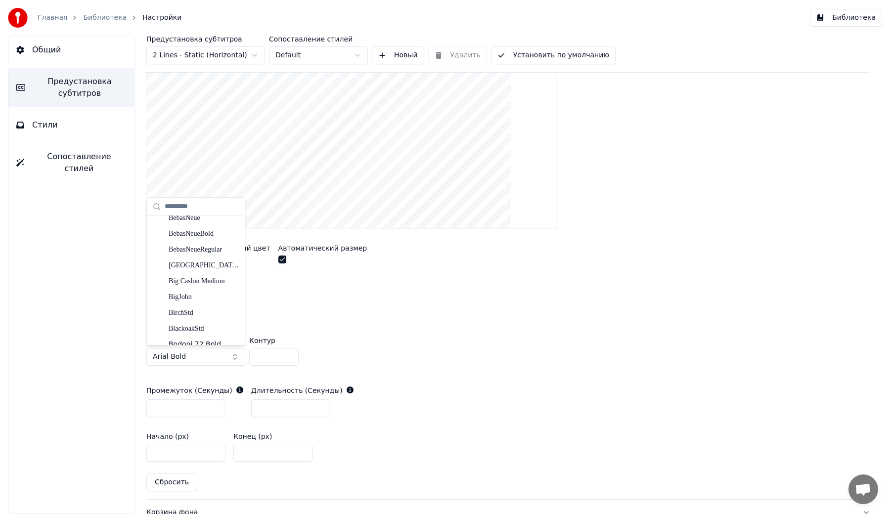
scroll to position [2252, 0]
click at [184, 263] on div "Bebas Neue Cyrillic" at bounding box center [204, 267] width 70 height 10
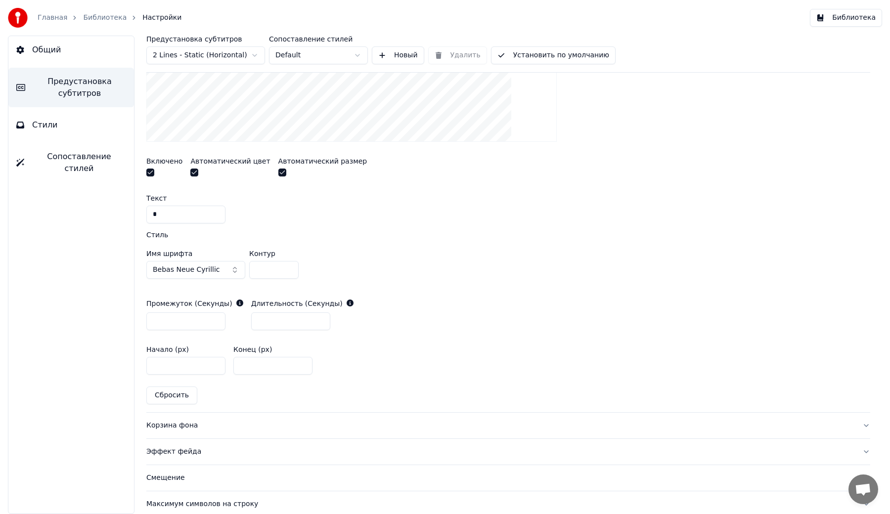
scroll to position [424, 0]
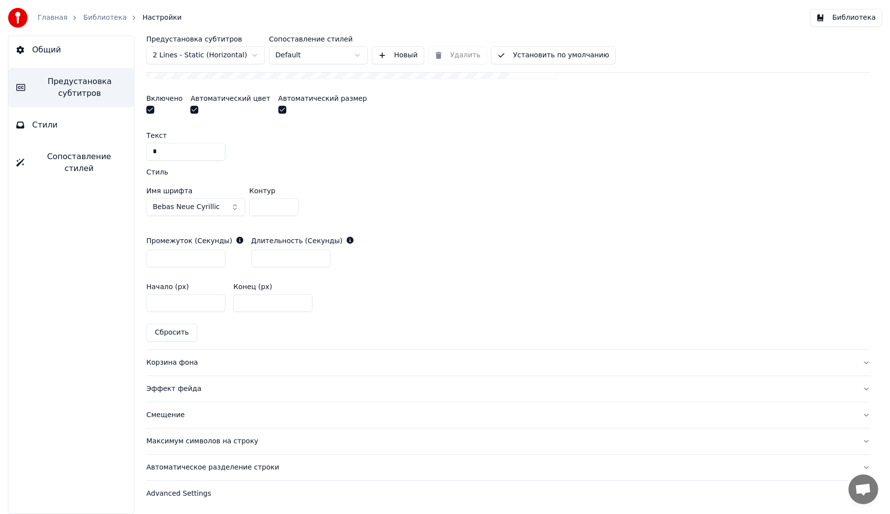
click at [165, 417] on div "Смещение" at bounding box center [500, 415] width 708 height 10
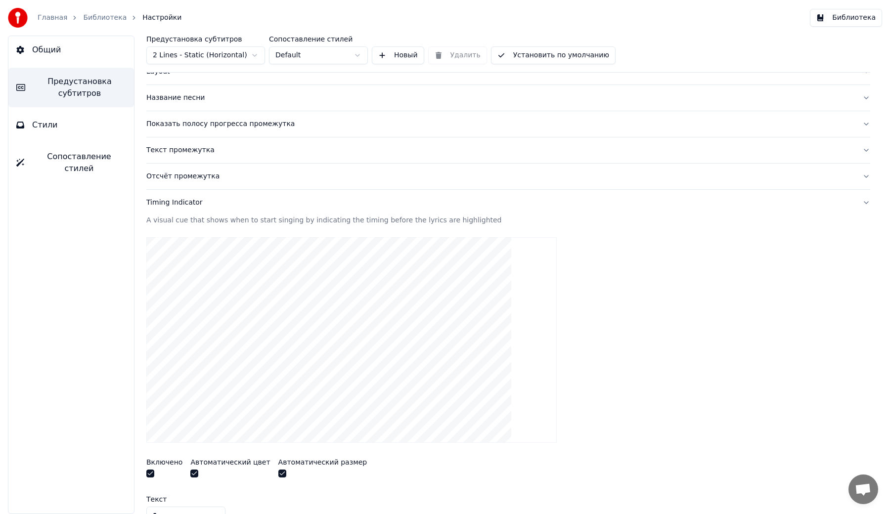
scroll to position [43, 0]
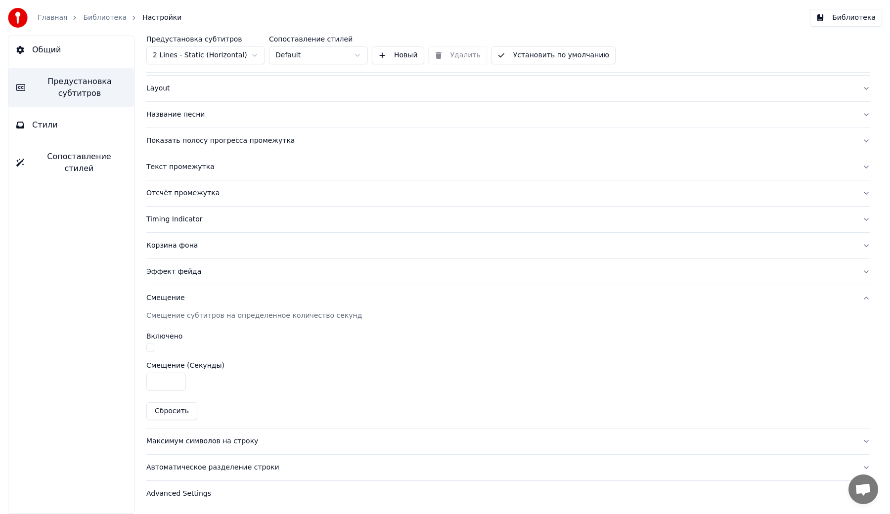
click at [165, 437] on div "Максимум символов на строку" at bounding box center [500, 442] width 708 height 10
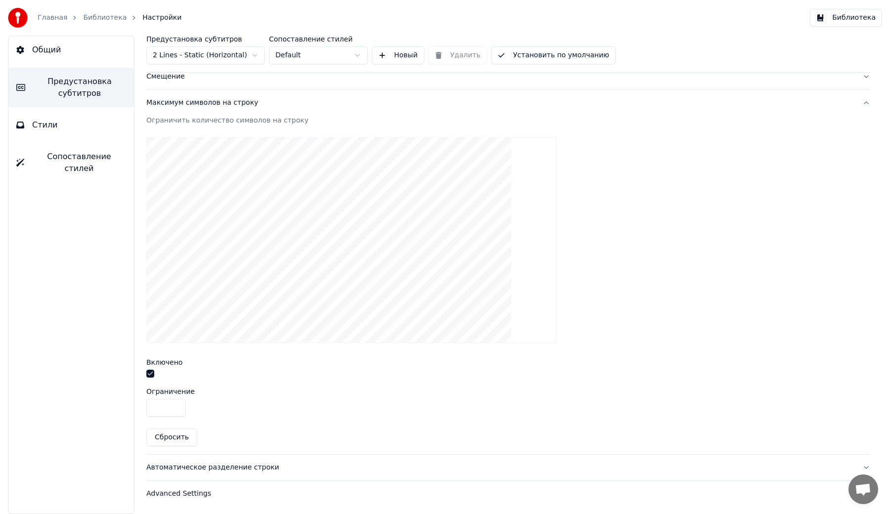
scroll to position [0, 0]
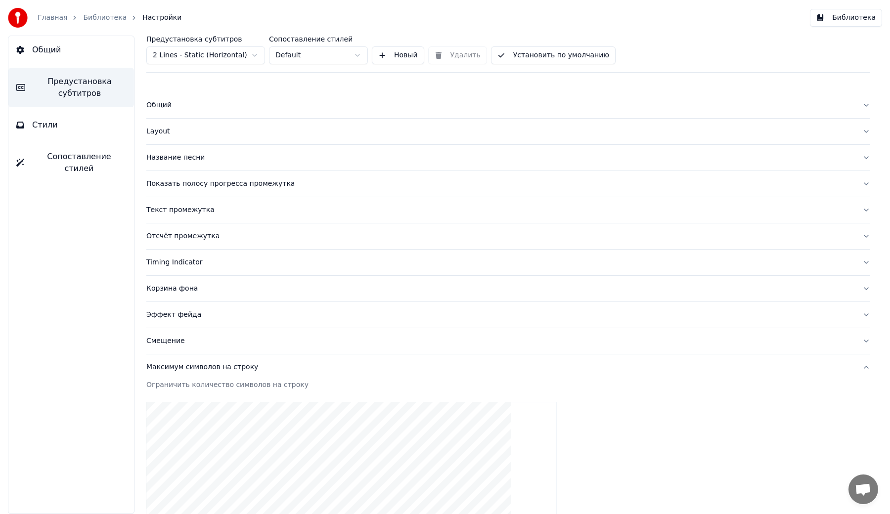
click at [159, 100] on button "Общий" at bounding box center [508, 105] width 724 height 26
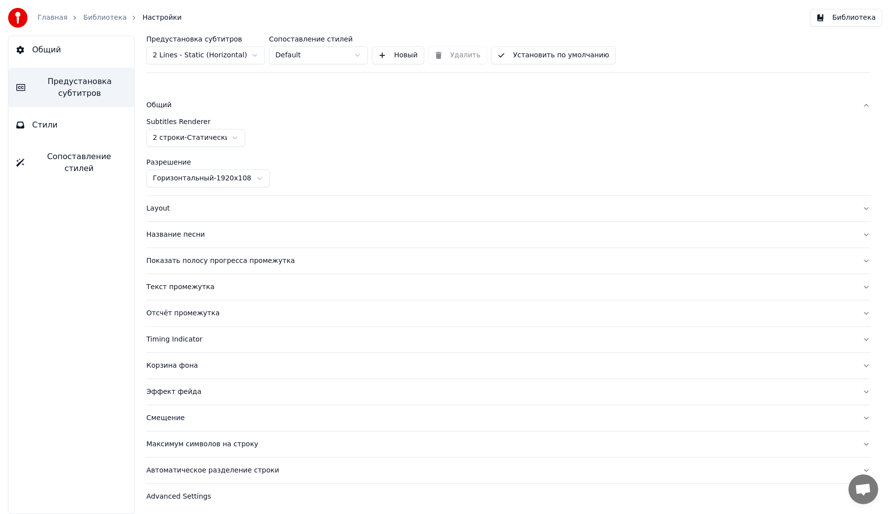
click at [183, 203] on button "Layout" at bounding box center [508, 209] width 724 height 26
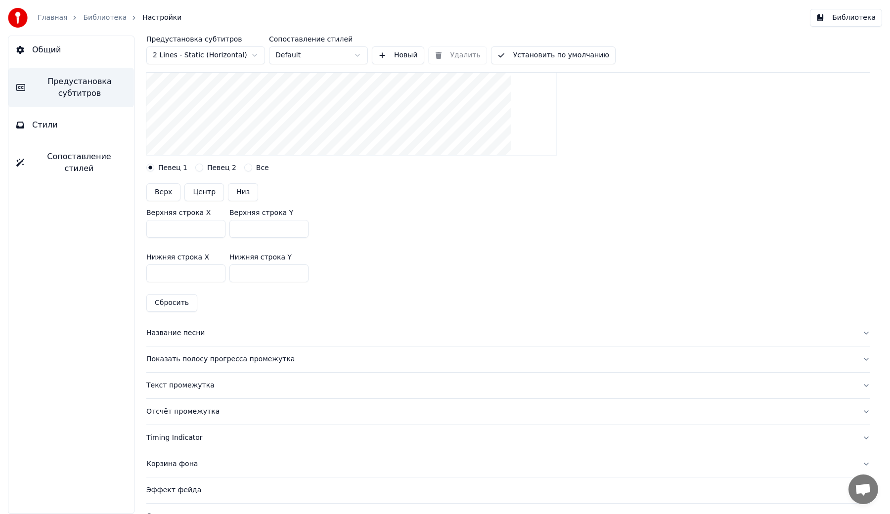
scroll to position [206, 0]
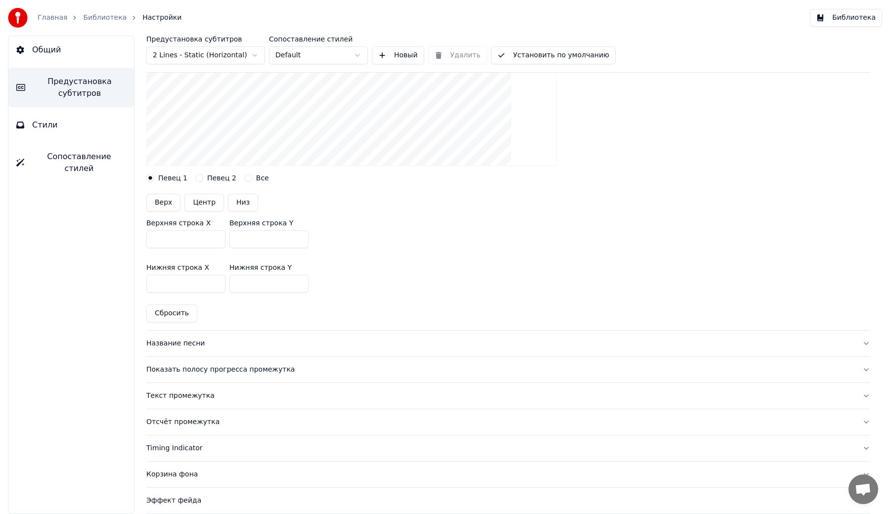
click at [180, 345] on div "Название песни" at bounding box center [500, 344] width 708 height 10
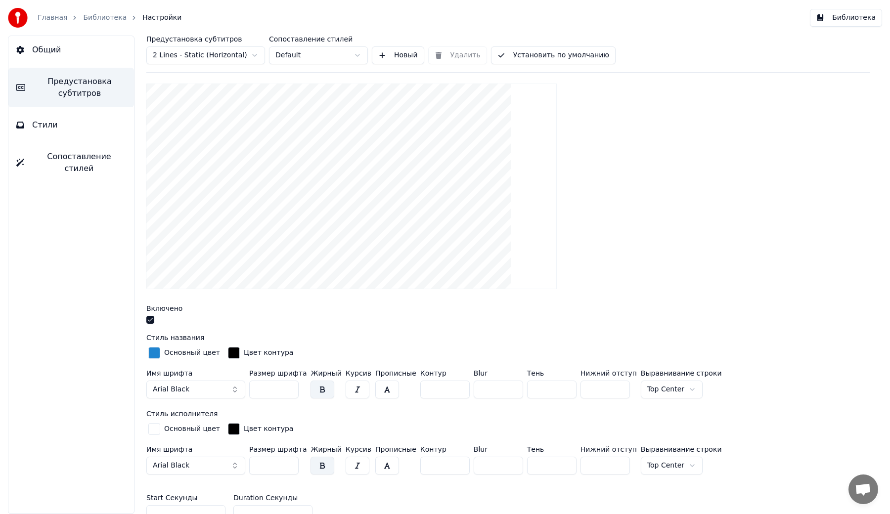
scroll to position [125, 0]
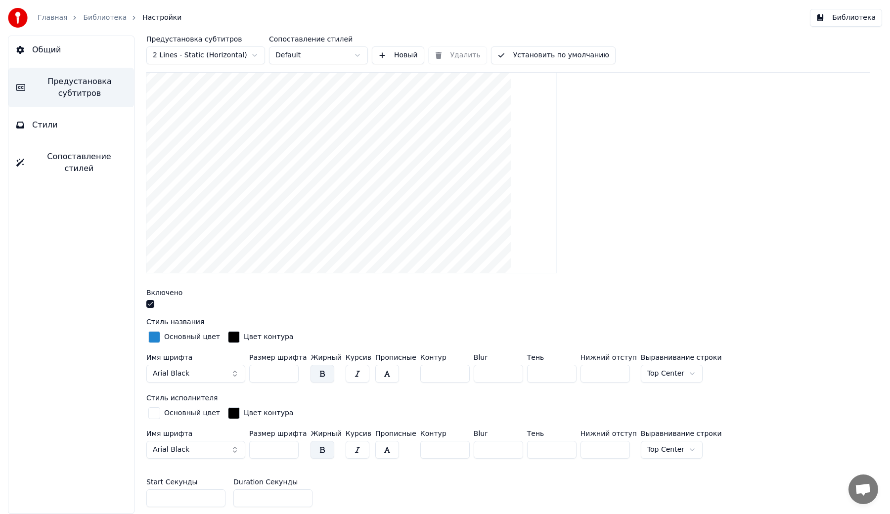
click at [156, 335] on div "button" at bounding box center [154, 337] width 12 height 12
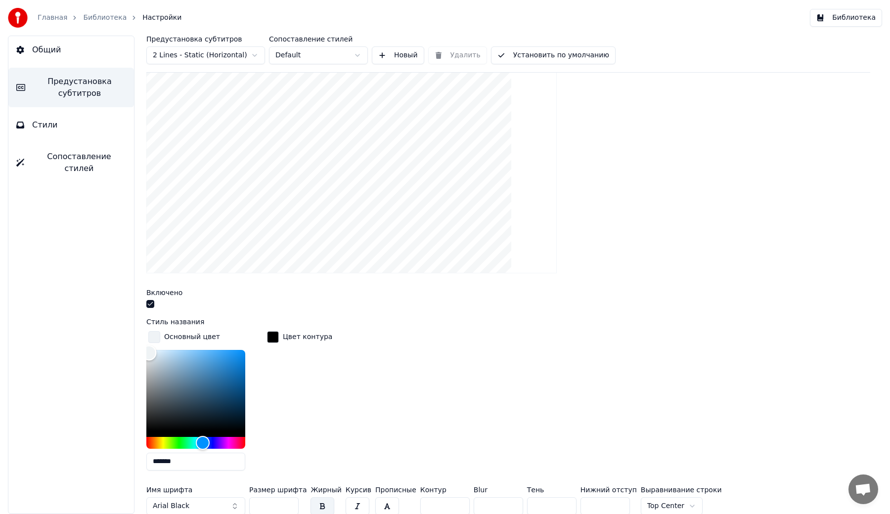
click at [149, 352] on div "Color" at bounding box center [195, 390] width 99 height 81
type input "*******"
drag, startPoint x: 149, startPoint y: 352, endPoint x: 144, endPoint y: 348, distance: 6.3
click at [144, 348] on div "Предустановка субтитров 2 Lines - Static (Horizontal) Сопоставление стилей Defa…" at bounding box center [508, 275] width 763 height 479
click at [151, 301] on button "button" at bounding box center [150, 304] width 8 height 8
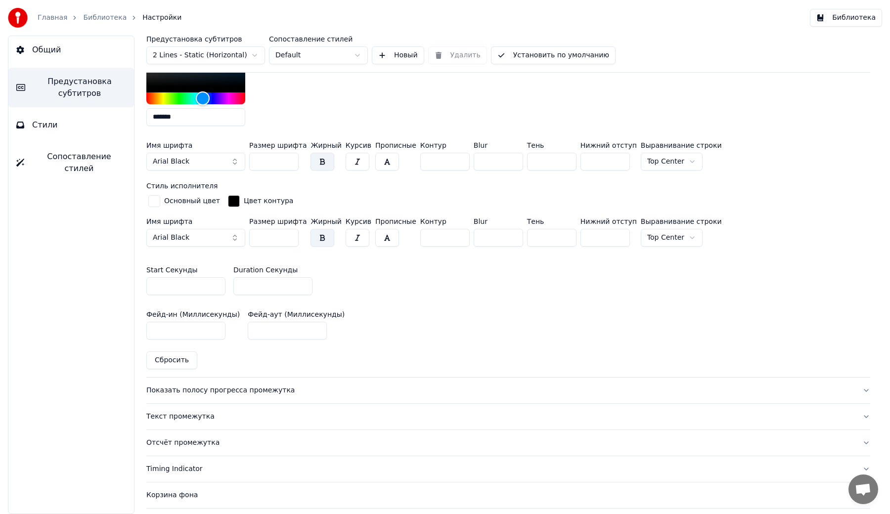
scroll to position [581, 0]
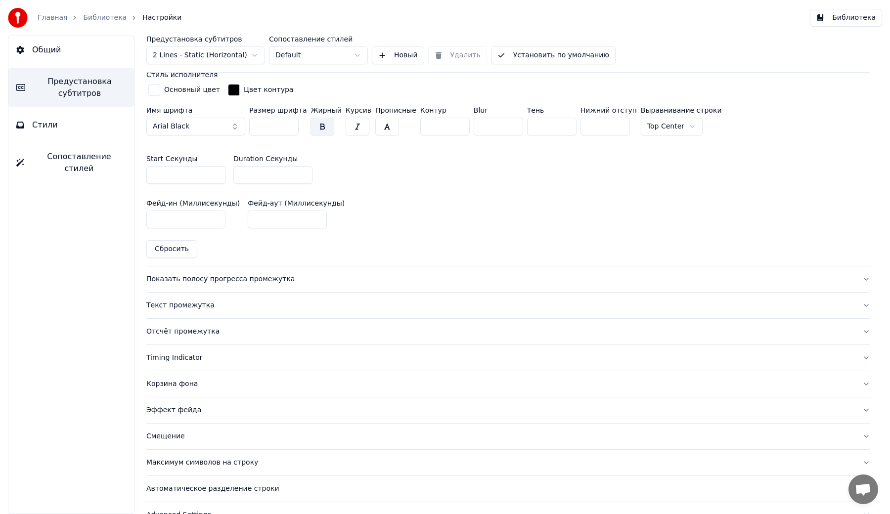
click at [190, 281] on div "Показать полосу прогресса промежутка" at bounding box center [500, 279] width 708 height 10
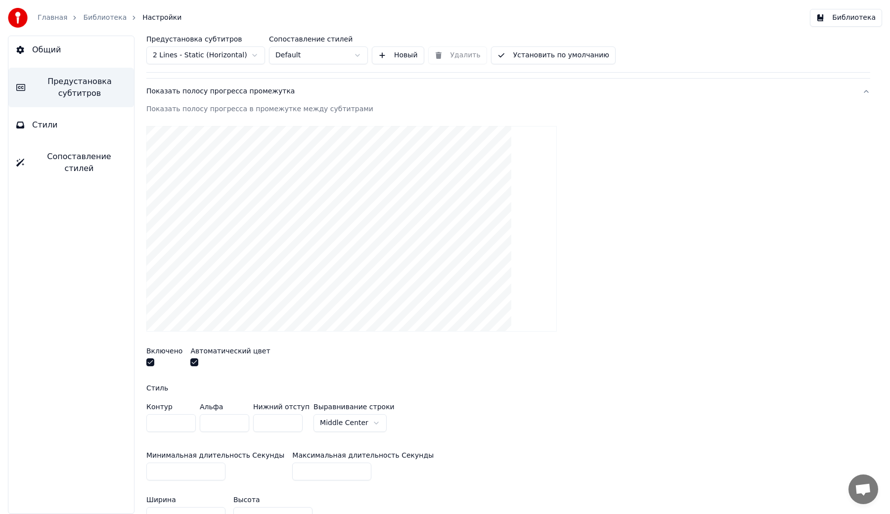
scroll to position [125, 0]
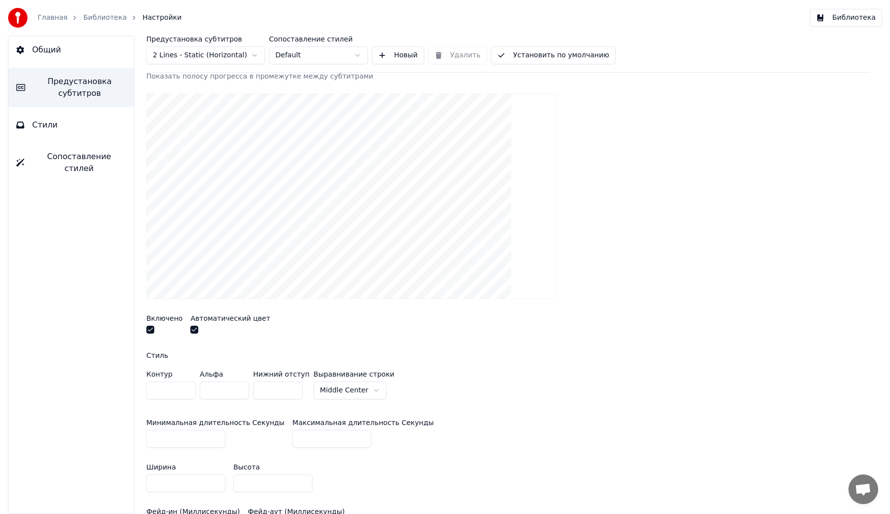
click at [191, 330] on button "button" at bounding box center [194, 330] width 8 height 8
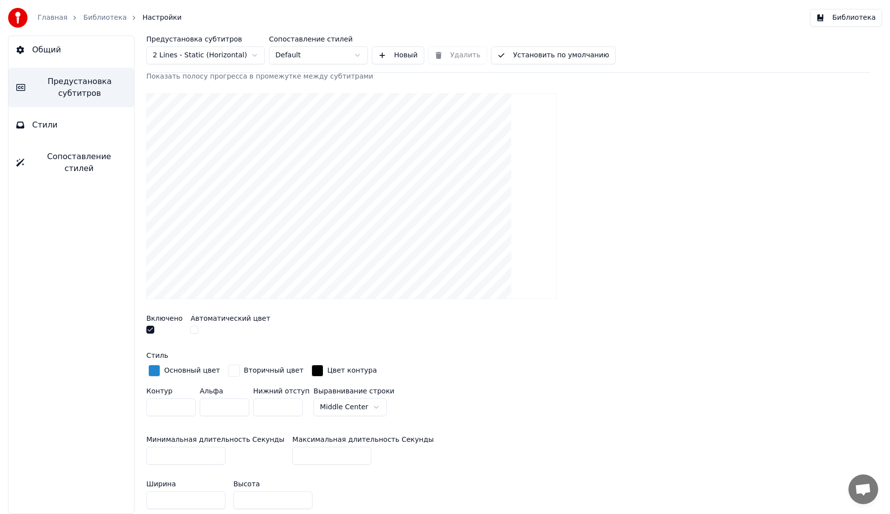
click at [157, 368] on div "button" at bounding box center [154, 371] width 12 height 12
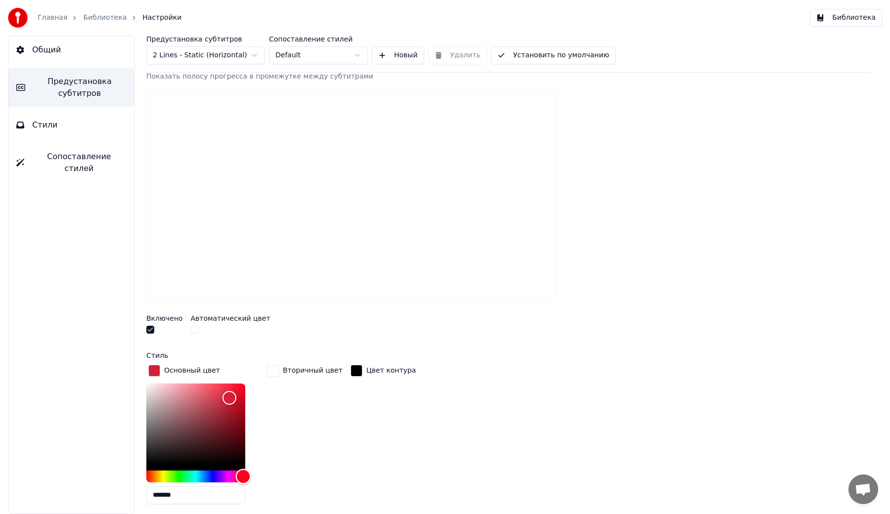
click at [243, 475] on div "Hue" at bounding box center [195, 477] width 99 height 12
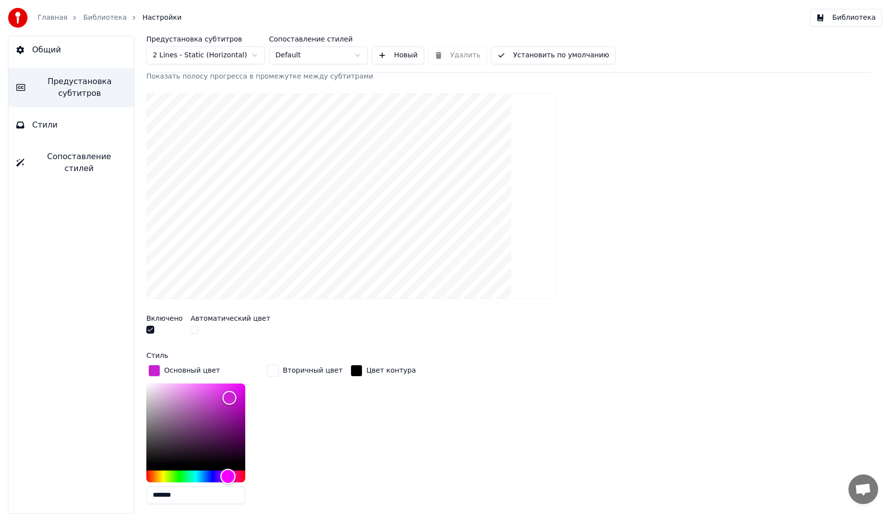
drag, startPoint x: 241, startPoint y: 475, endPoint x: 228, endPoint y: 470, distance: 13.3
click at [228, 470] on div "Hue" at bounding box center [228, 476] width 15 height 15
drag, startPoint x: 230, startPoint y: 396, endPoint x: 237, endPoint y: 391, distance: 8.8
click at [237, 391] on div "Color" at bounding box center [237, 391] width 15 height 15
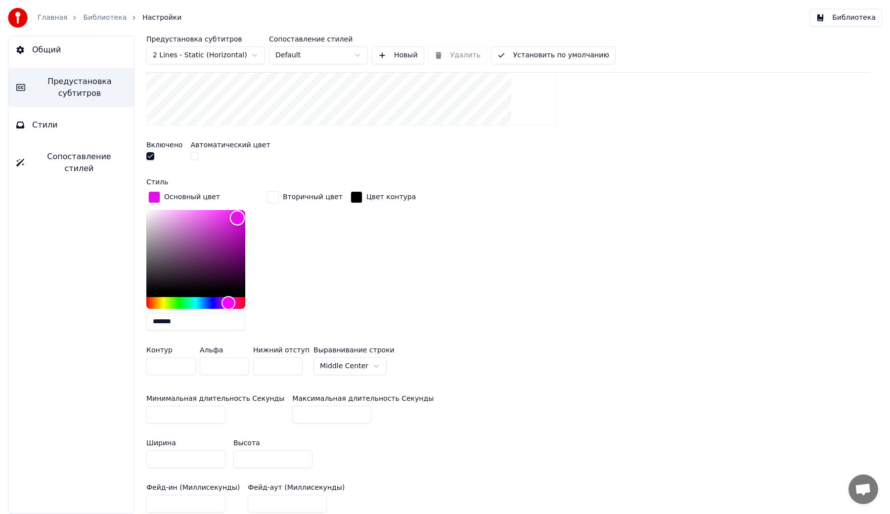
scroll to position [358, 0]
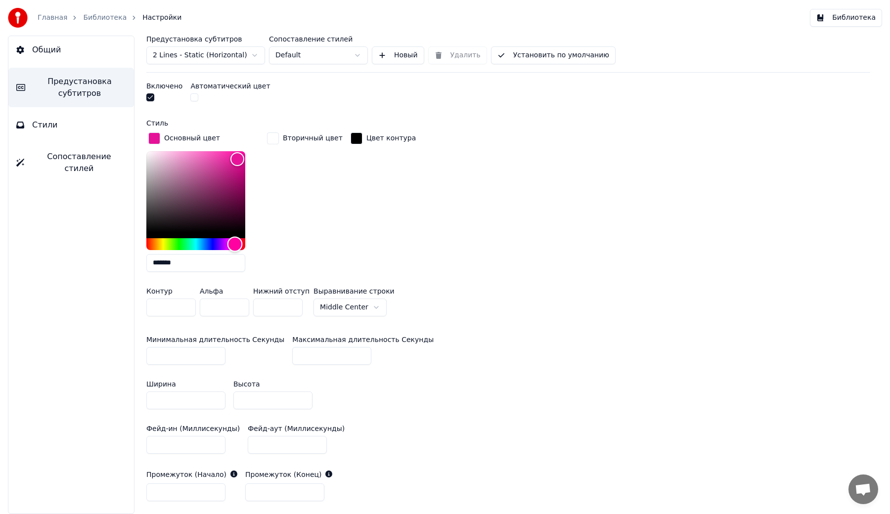
drag, startPoint x: 229, startPoint y: 243, endPoint x: 235, endPoint y: 243, distance: 6.0
click at [235, 243] on div "Hue" at bounding box center [234, 243] width 15 height 15
click at [238, 244] on div "Hue" at bounding box center [237, 243] width 15 height 15
type input "*******"
drag, startPoint x: 234, startPoint y: 156, endPoint x: 239, endPoint y: 157, distance: 5.6
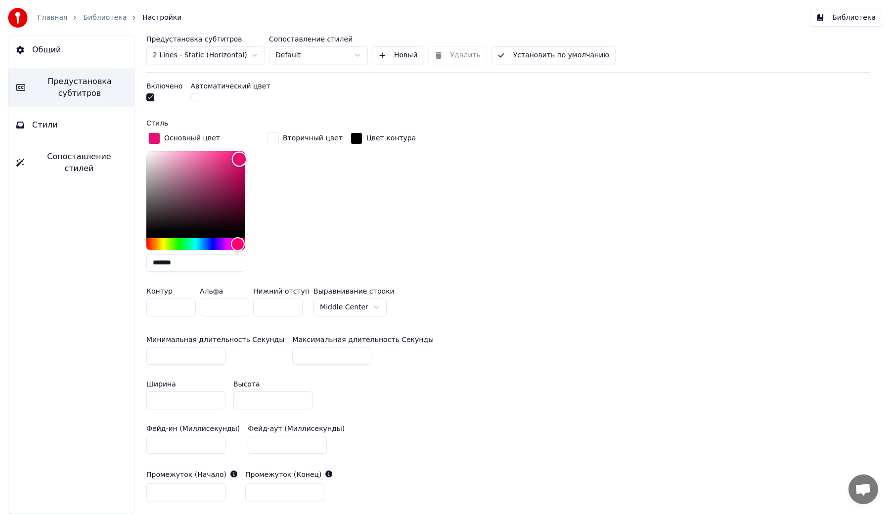
click at [239, 157] on div "Color" at bounding box center [239, 159] width 15 height 15
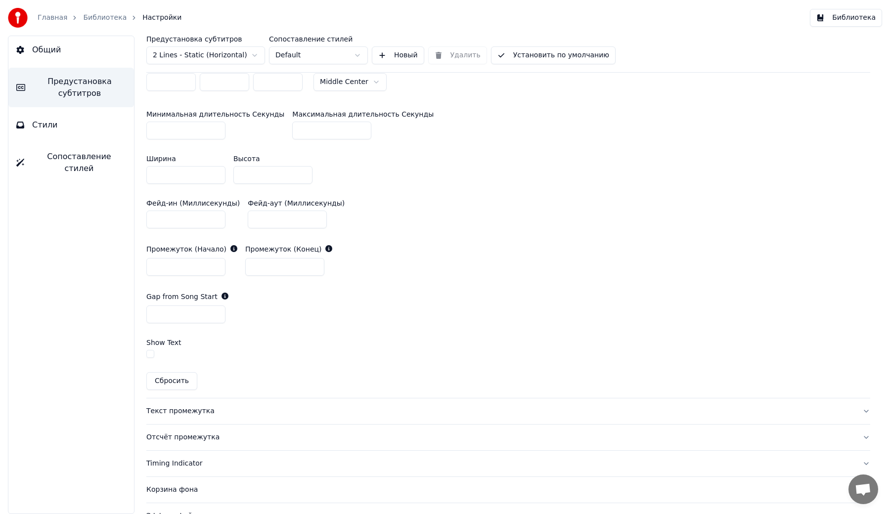
scroll to position [589, 0]
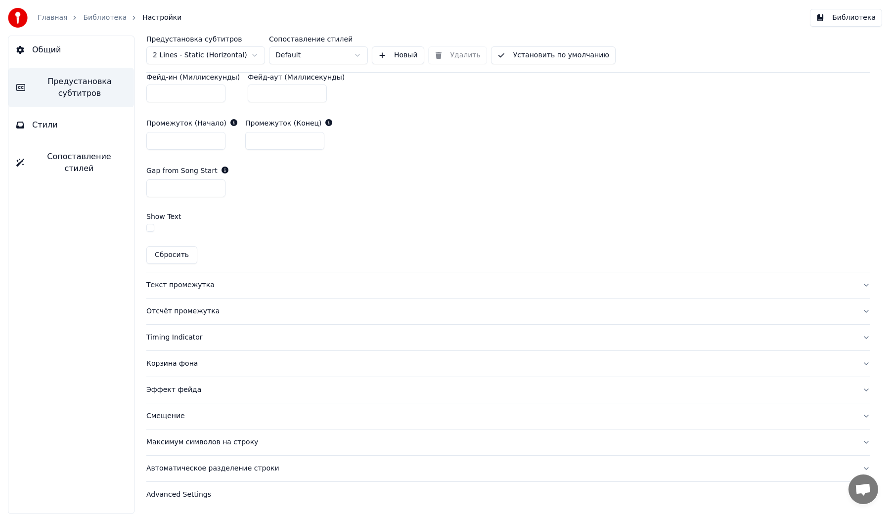
click at [190, 284] on div "Текст промежутка" at bounding box center [500, 285] width 708 height 10
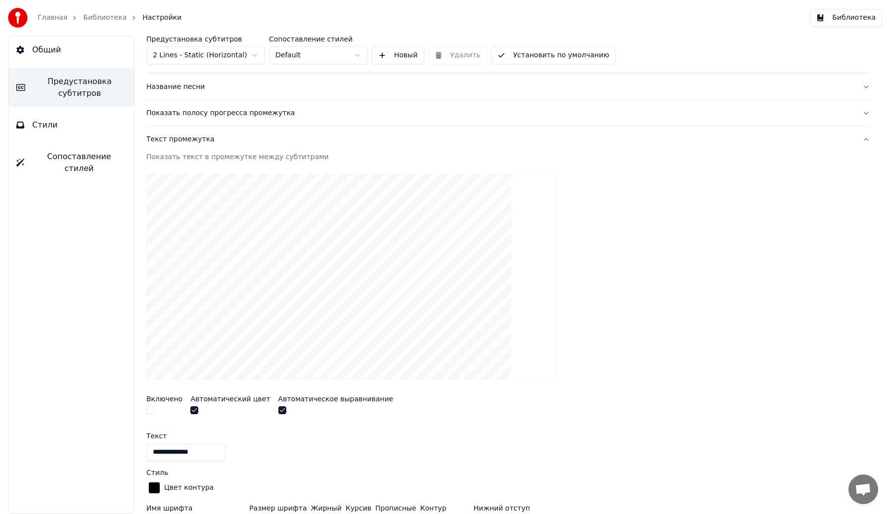
scroll to position [0, 0]
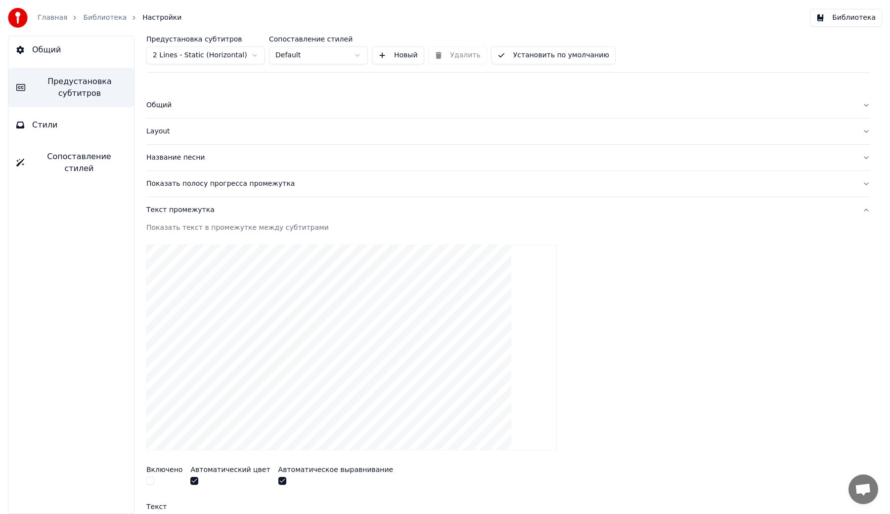
click at [562, 57] on button "Установить по умолчанию" at bounding box center [553, 55] width 125 height 18
click at [835, 18] on button "Библиотека" at bounding box center [846, 18] width 72 height 18
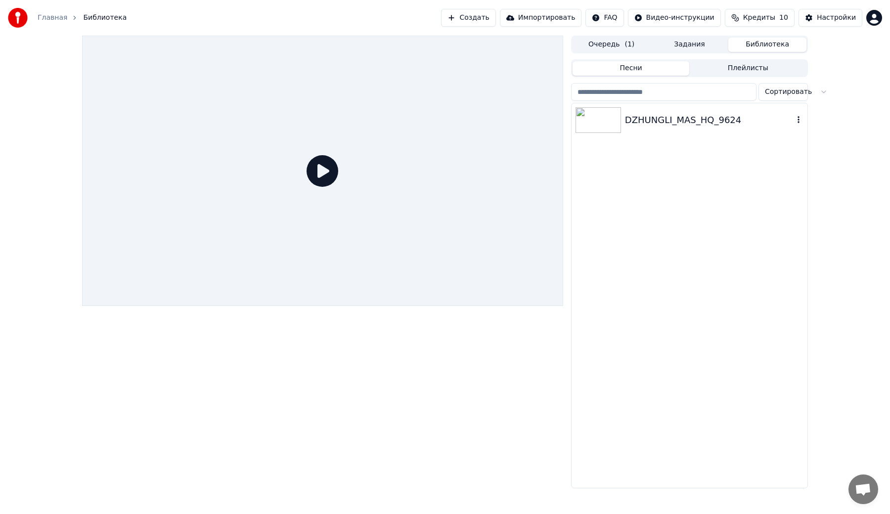
click at [621, 118] on img at bounding box center [598, 120] width 45 height 26
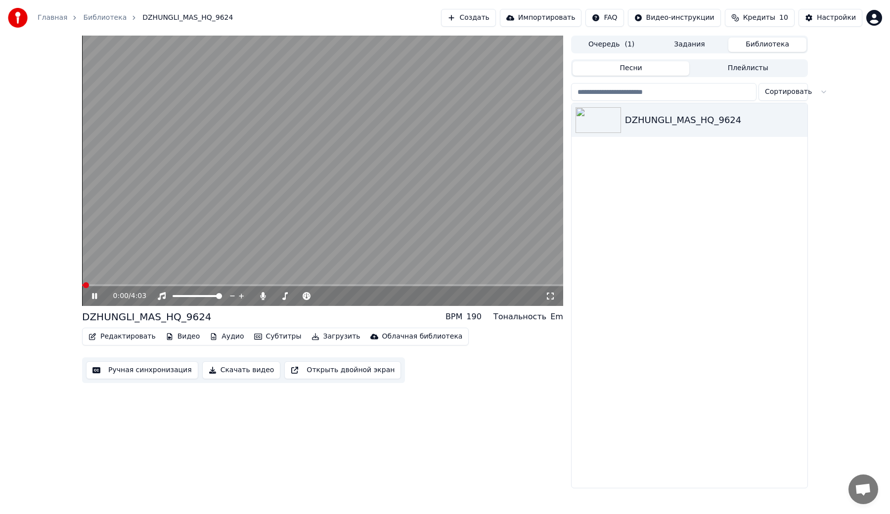
click at [220, 285] on span at bounding box center [322, 285] width 481 height 2
click at [89, 285] on span at bounding box center [152, 285] width 140 height 2
click at [84, 285] on span at bounding box center [87, 285] width 6 height 6
click at [114, 337] on button "Редактировать" at bounding box center [122, 337] width 75 height 14
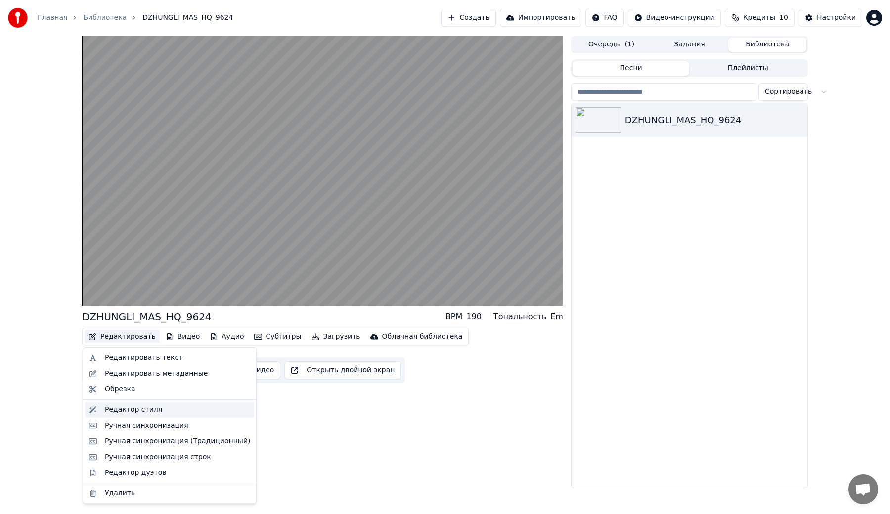
click at [129, 413] on div "Редактор стиля" at bounding box center [133, 410] width 57 height 10
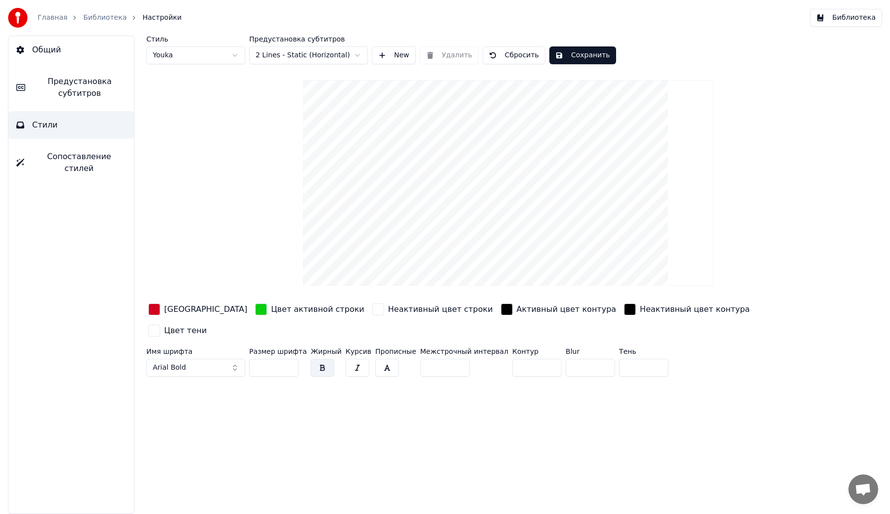
click at [61, 87] on span "Предустановка субтитров" at bounding box center [79, 88] width 93 height 24
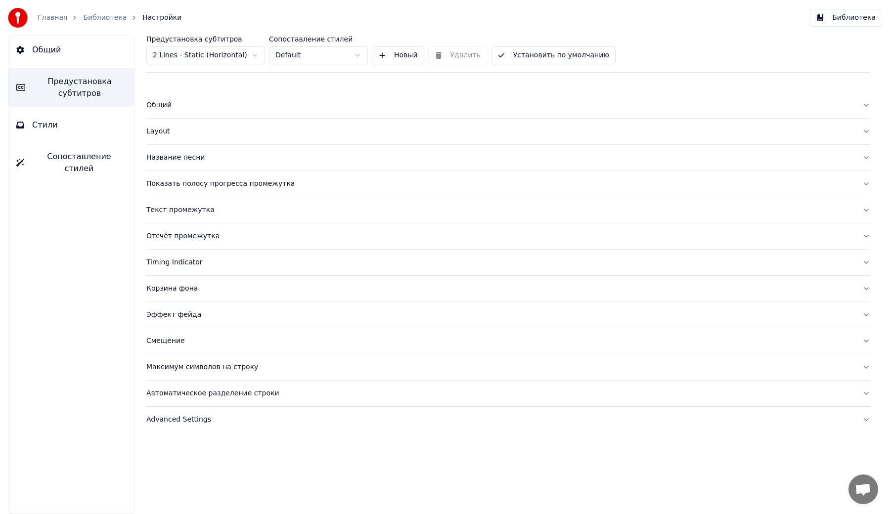
click at [53, 162] on span "Сопоставление стилей" at bounding box center [79, 163] width 94 height 24
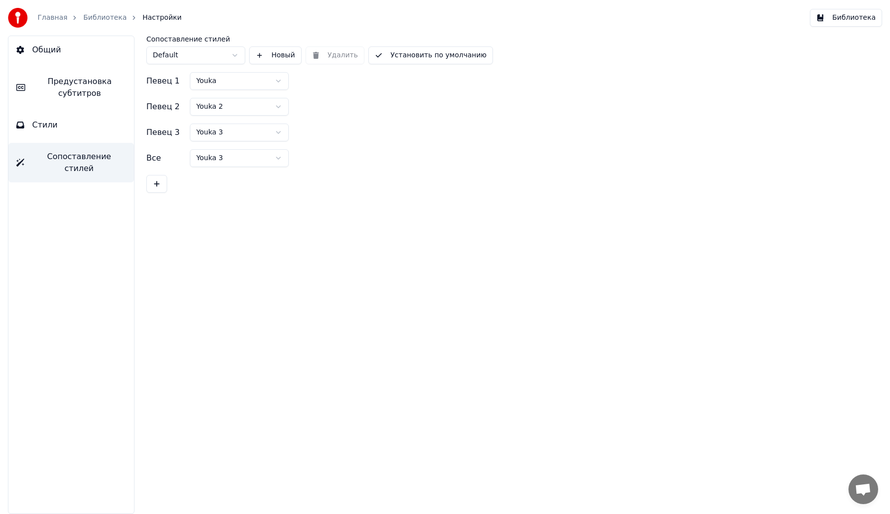
click at [63, 89] on span "Предустановка субтитров" at bounding box center [79, 88] width 93 height 24
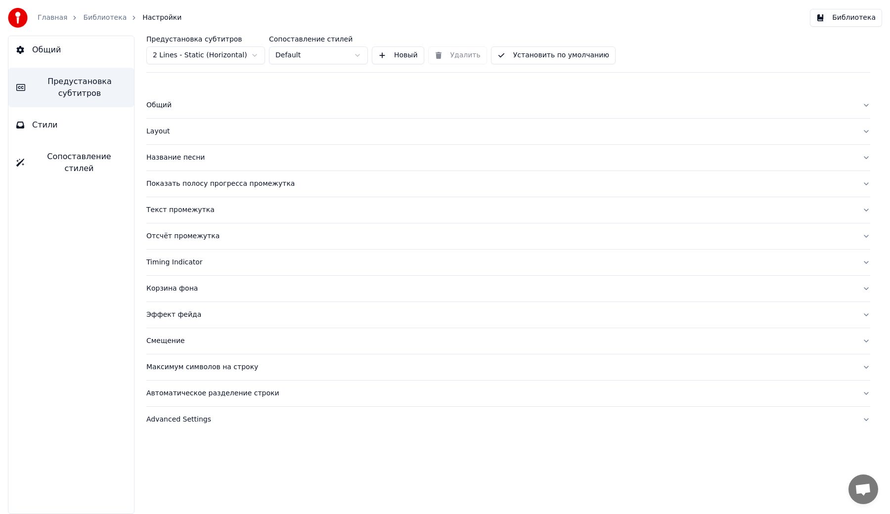
click at [168, 291] on div "Корзина фона" at bounding box center [500, 289] width 708 height 10
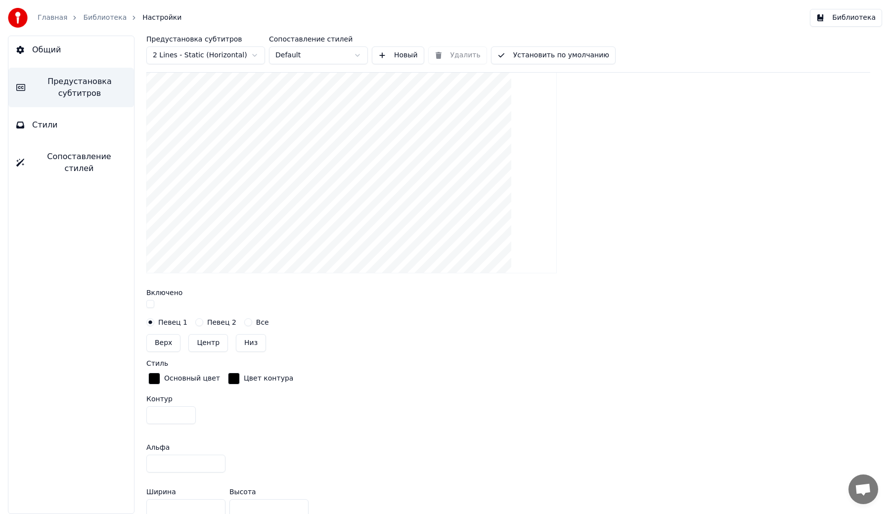
scroll to position [257, 0]
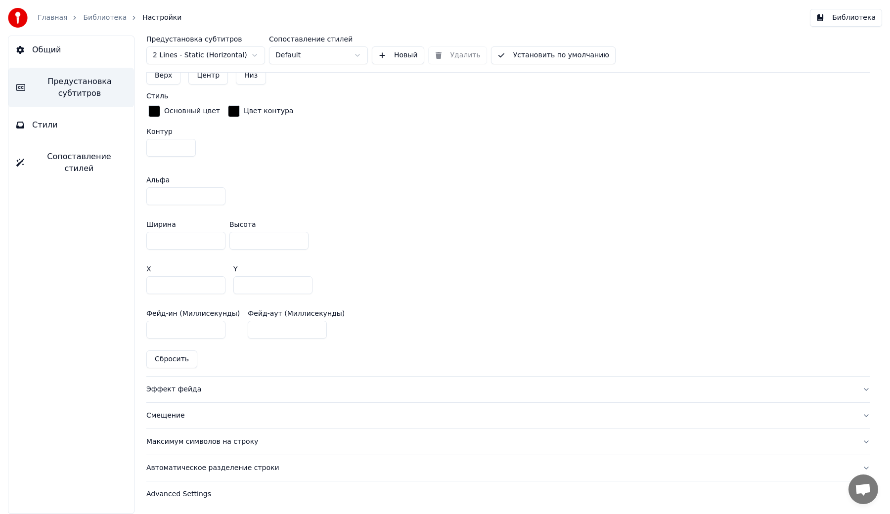
click at [176, 398] on button "Эффект фейда" at bounding box center [508, 390] width 724 height 26
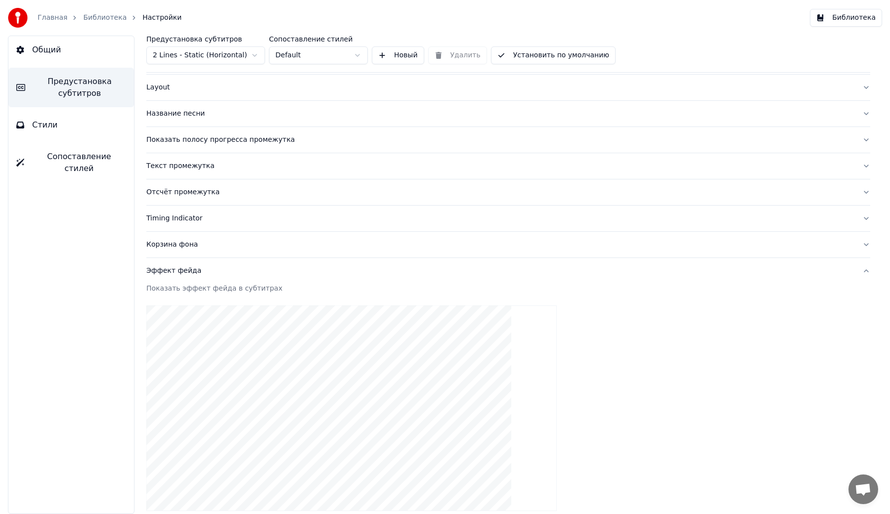
scroll to position [0, 0]
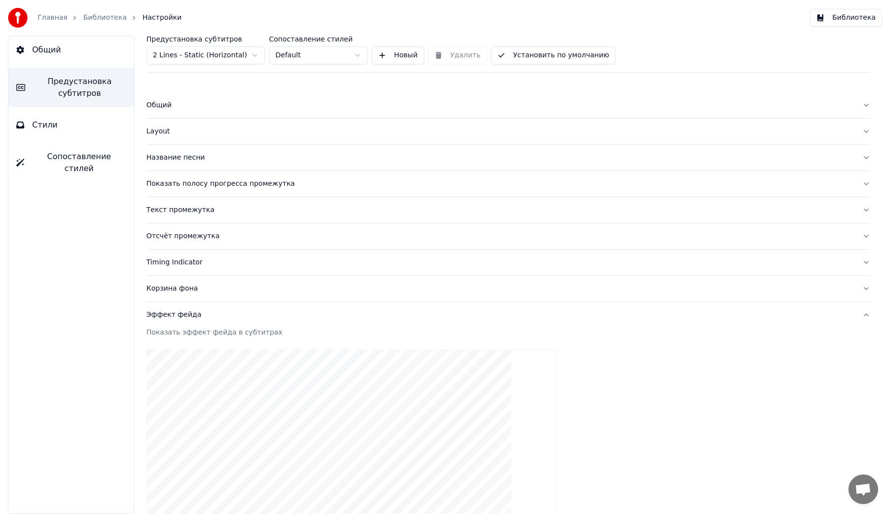
click at [259, 264] on div "Timing Indicator" at bounding box center [500, 263] width 708 height 10
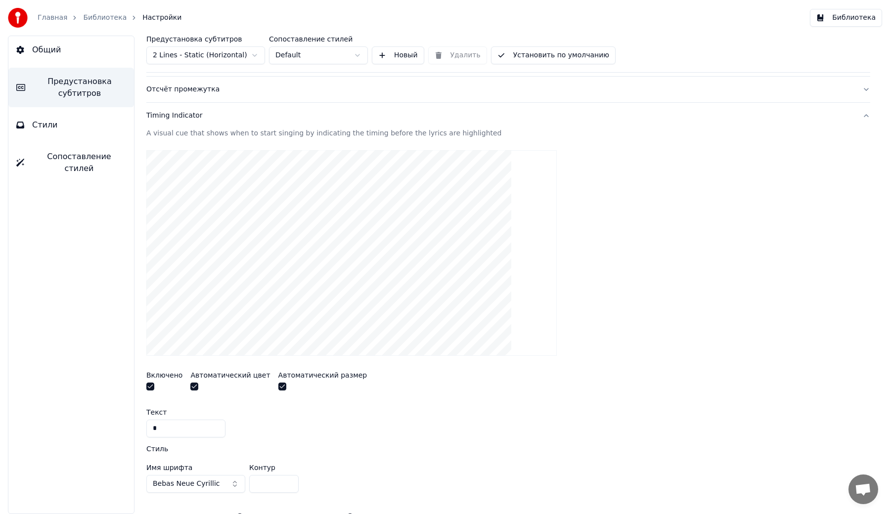
scroll to position [249, 0]
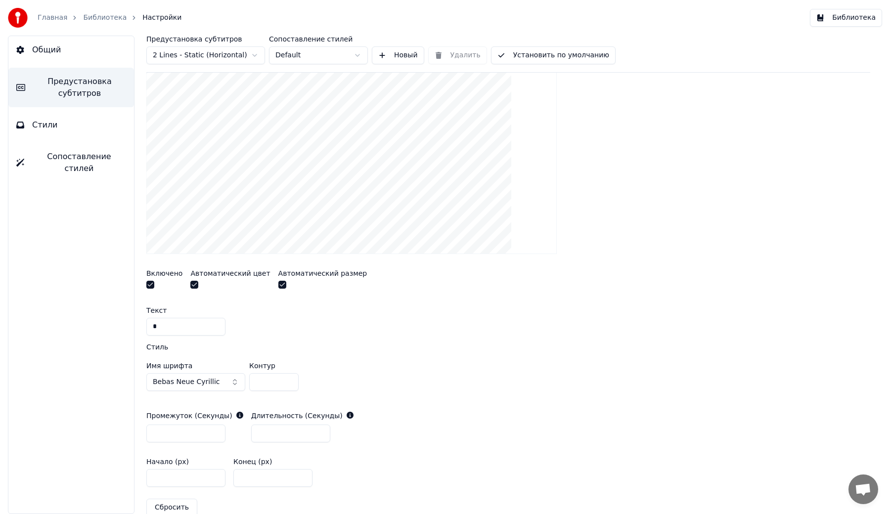
click at [278, 284] on button "button" at bounding box center [282, 285] width 8 height 8
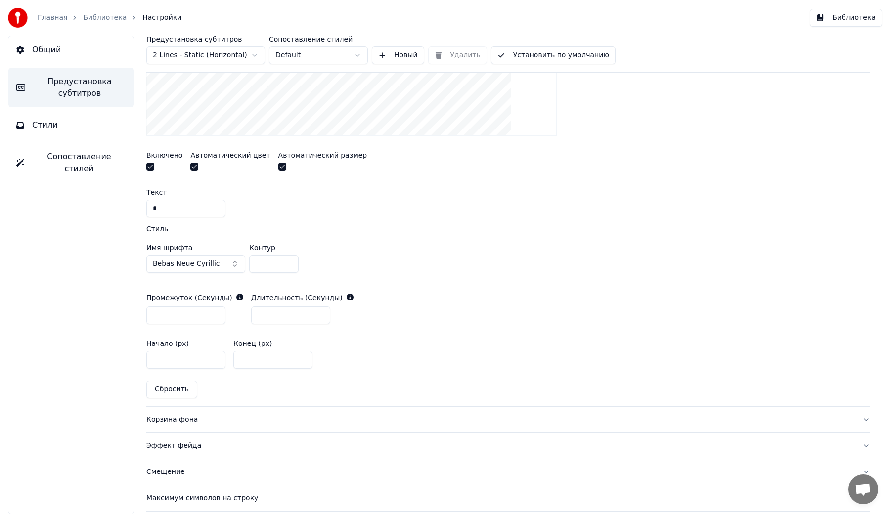
scroll to position [387, 0]
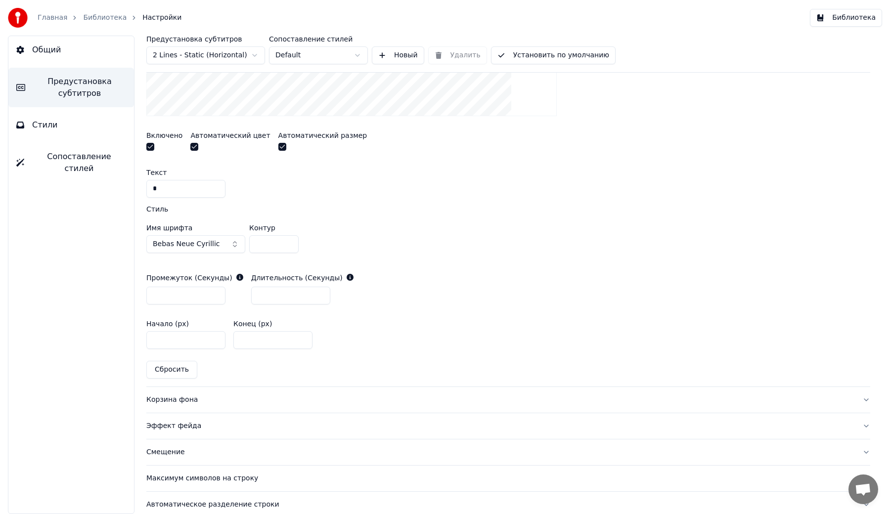
click at [217, 341] on input "****" at bounding box center [185, 340] width 79 height 18
click at [215, 337] on input "****" at bounding box center [185, 340] width 79 height 18
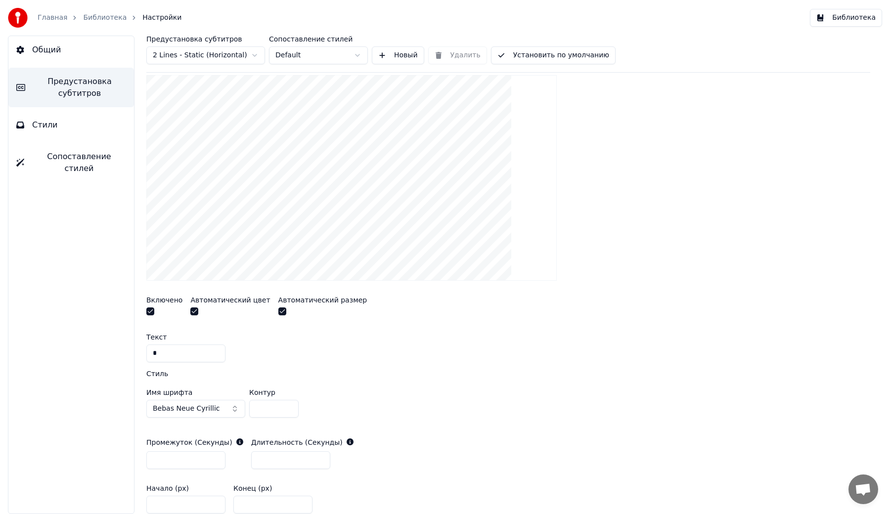
scroll to position [224, 0]
click at [215, 497] on input "****" at bounding box center [185, 502] width 79 height 18
click at [215, 497] on input "***" at bounding box center [185, 502] width 79 height 18
click at [215, 499] on input "***" at bounding box center [185, 502] width 79 height 18
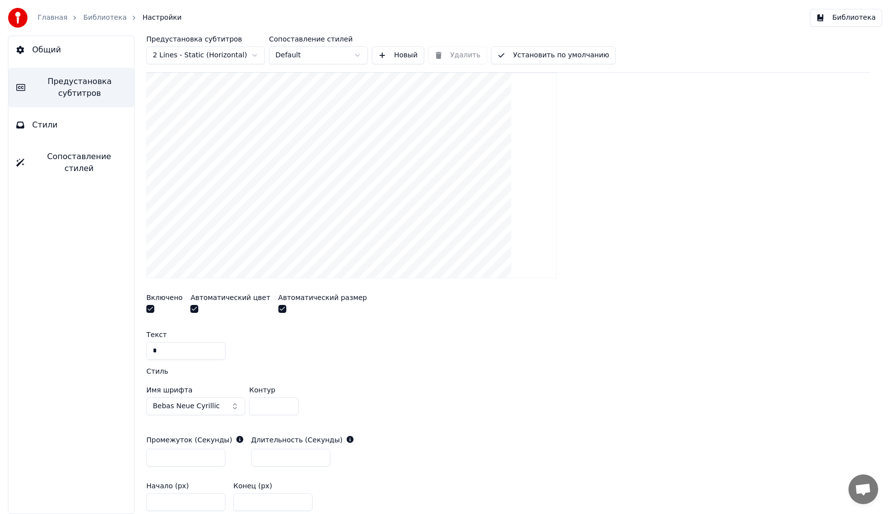
click at [214, 504] on input "***" at bounding box center [185, 502] width 79 height 18
click at [214, 504] on input "****" at bounding box center [185, 502] width 79 height 18
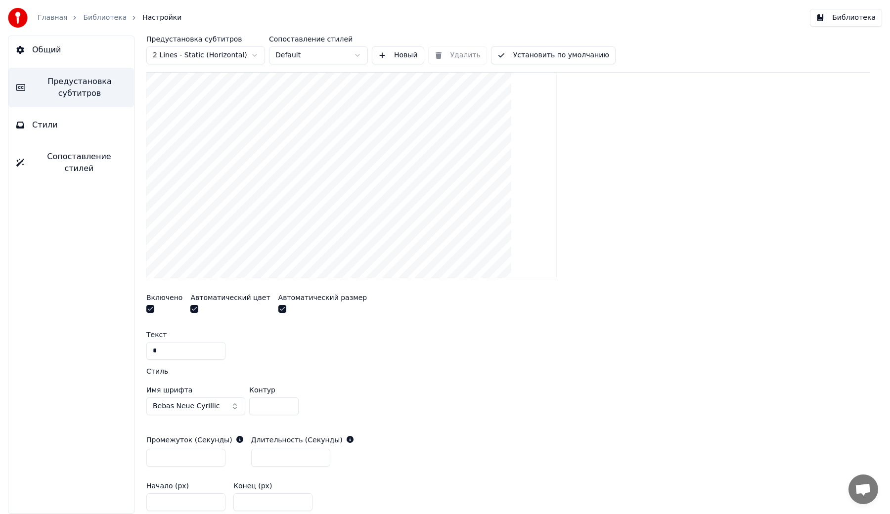
click at [215, 499] on input "****" at bounding box center [185, 502] width 79 height 18
type input "****"
click at [215, 499] on input "****" at bounding box center [185, 502] width 79 height 18
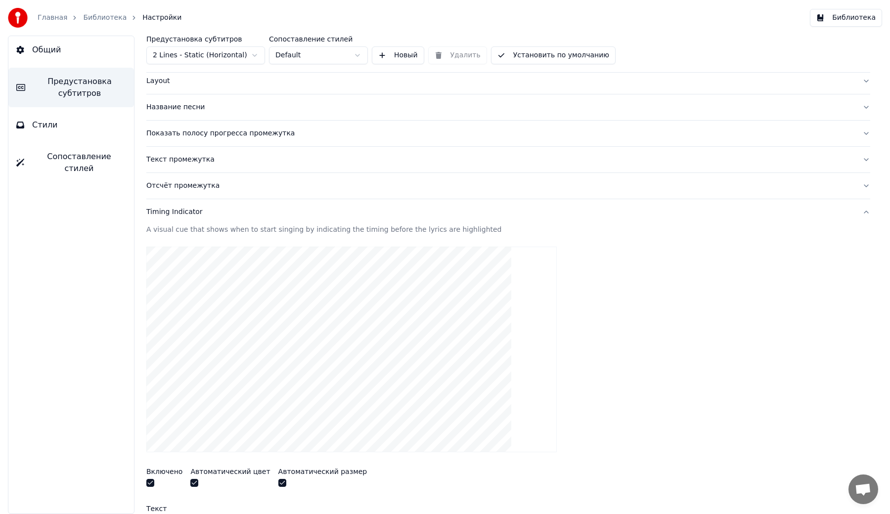
scroll to position [0, 0]
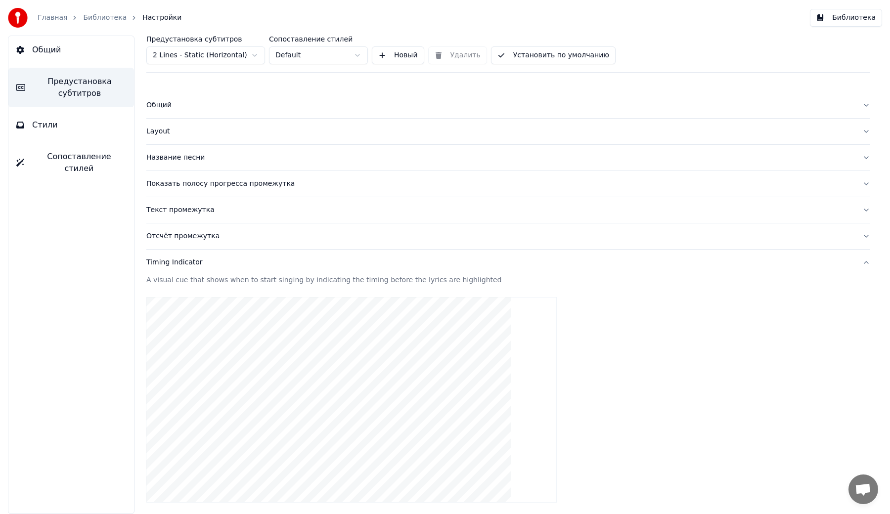
click at [227, 234] on div "Отсчёт промежутка" at bounding box center [500, 236] width 708 height 10
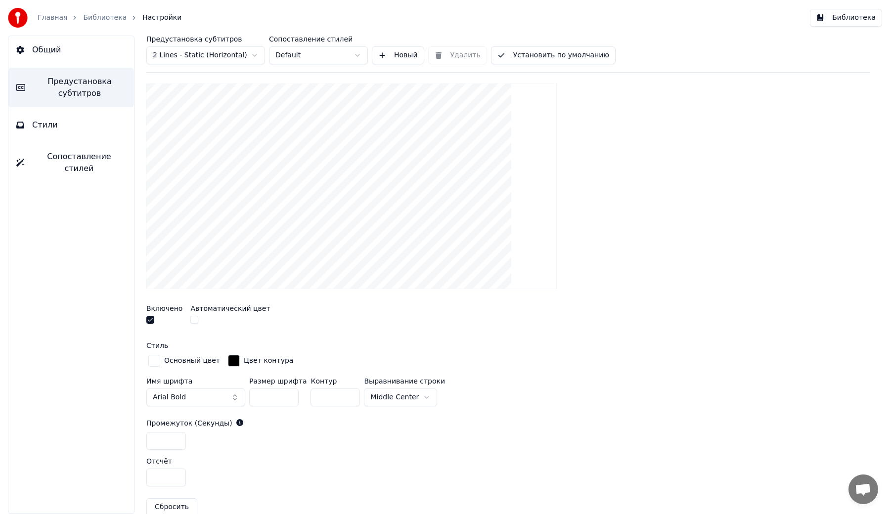
scroll to position [192, 0]
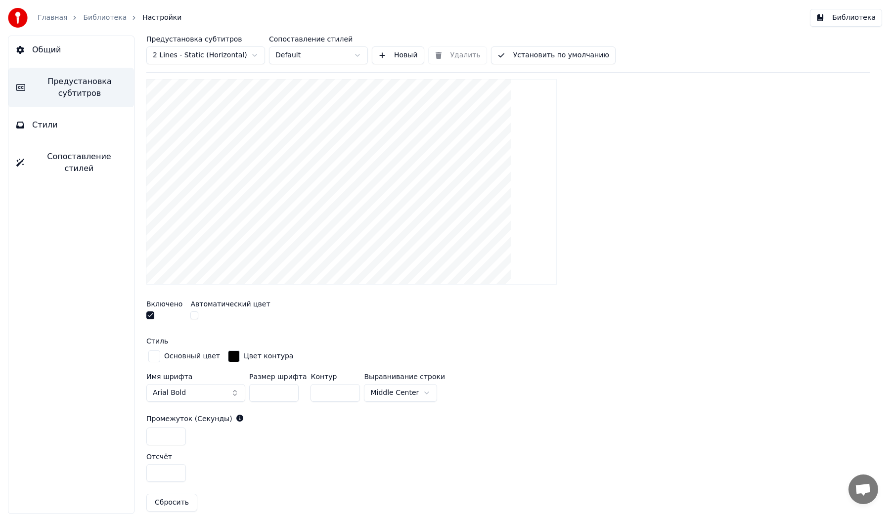
click at [208, 392] on button "Arial Bold" at bounding box center [195, 393] width 99 height 18
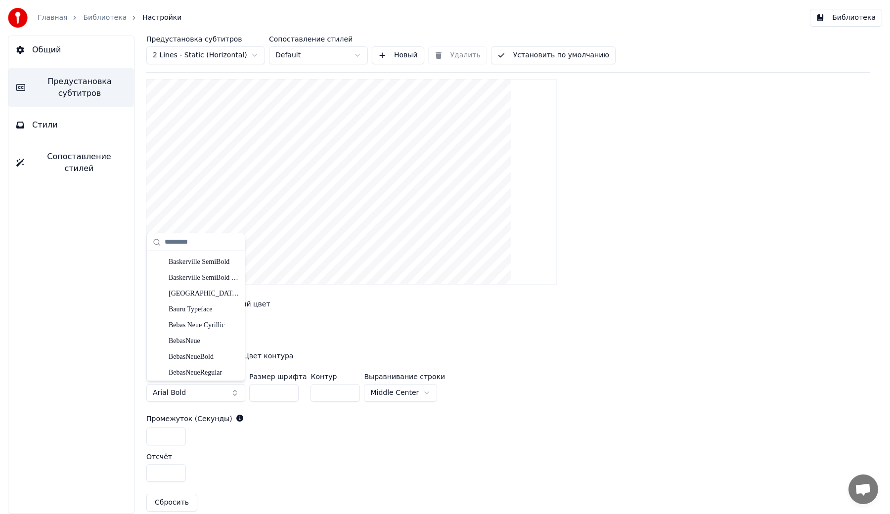
scroll to position [2208, 0]
click at [191, 348] on div "Bebas Neue Cyrillic" at bounding box center [204, 347] width 70 height 10
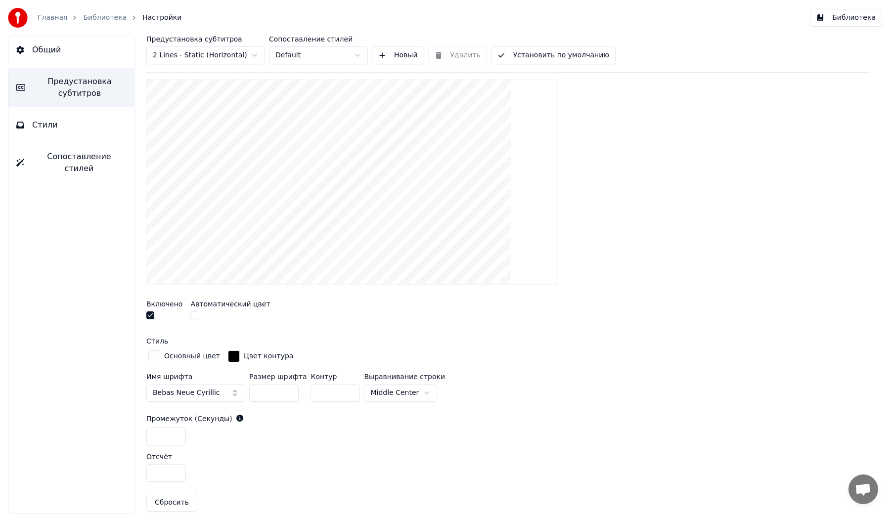
click at [192, 315] on button "button" at bounding box center [194, 316] width 8 height 8
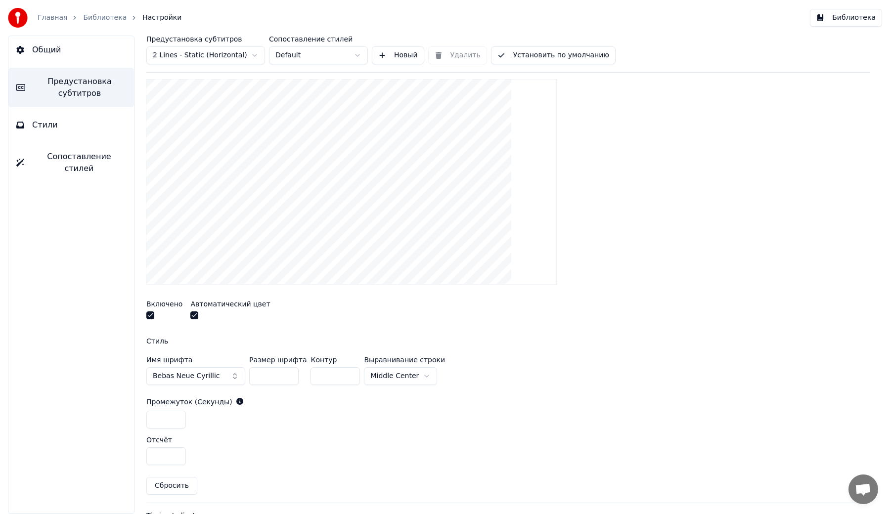
click at [192, 315] on button "button" at bounding box center [194, 316] width 8 height 8
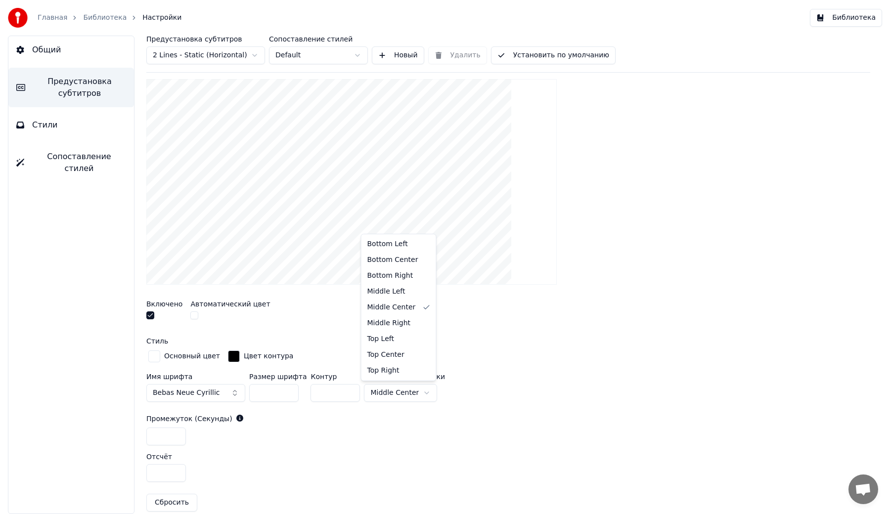
click at [414, 397] on html "Главная Библиотека Настройки Библиотека Общий Предустановка субтитров Стили Соп…" at bounding box center [445, 257] width 890 height 514
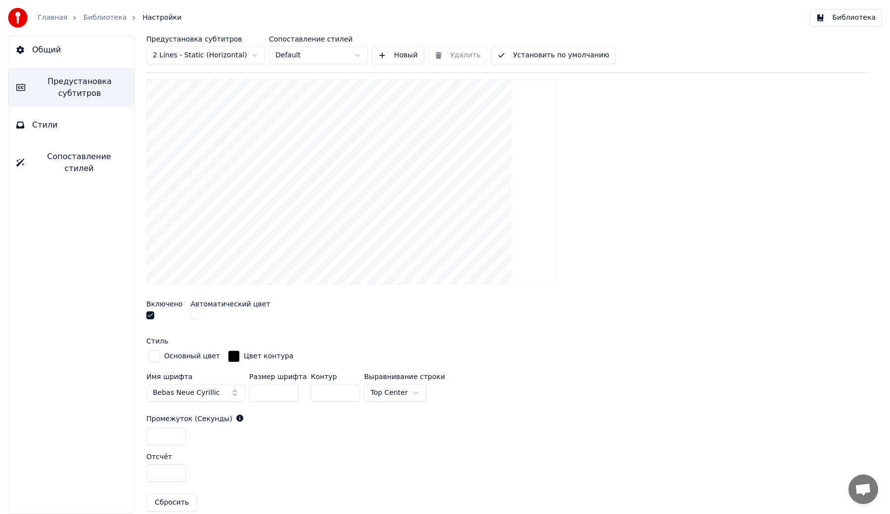
click at [386, 406] on div "Показать отсчёт в промежутке между субтитрами Включено Автоматический цвет Стил…" at bounding box center [508, 288] width 724 height 462
click at [386, 395] on html "Главная Библиотека Настройки Библиотека Общий Предустановка субтитров Стили Соп…" at bounding box center [445, 257] width 890 height 514
click at [391, 390] on html "Главная Библиотека Настройки Библиотека Общий Предустановка субтитров Стили Соп…" at bounding box center [445, 257] width 890 height 514
click at [382, 388] on html "Главная Библиотека Настройки Библиотека Общий Предустановка субтитров Стили Соп…" at bounding box center [445, 257] width 890 height 514
click at [393, 398] on html "Главная Библиотека Настройки Библиотека Общий Предустановка субтитров Стили Соп…" at bounding box center [445, 257] width 890 height 514
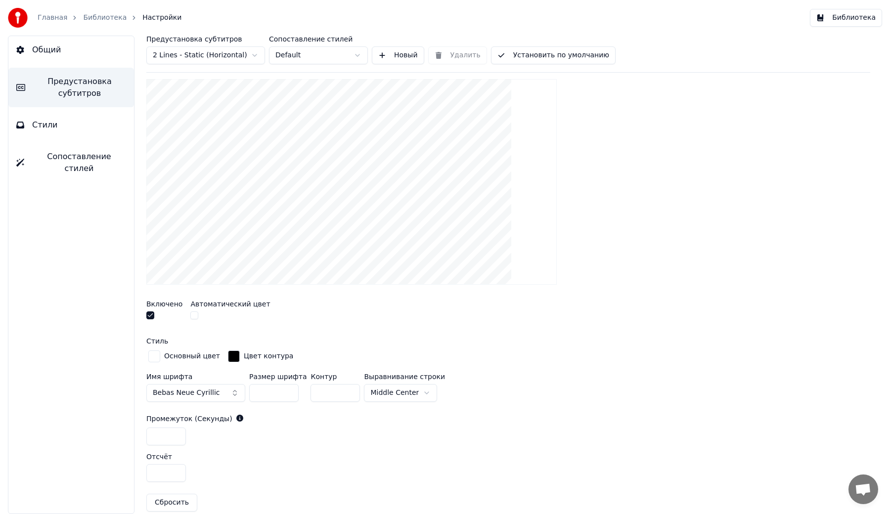
click at [389, 390] on html "Главная Библиотека Настройки Библиотека Общий Предустановка субтитров Стили Соп…" at bounding box center [445, 257] width 890 height 514
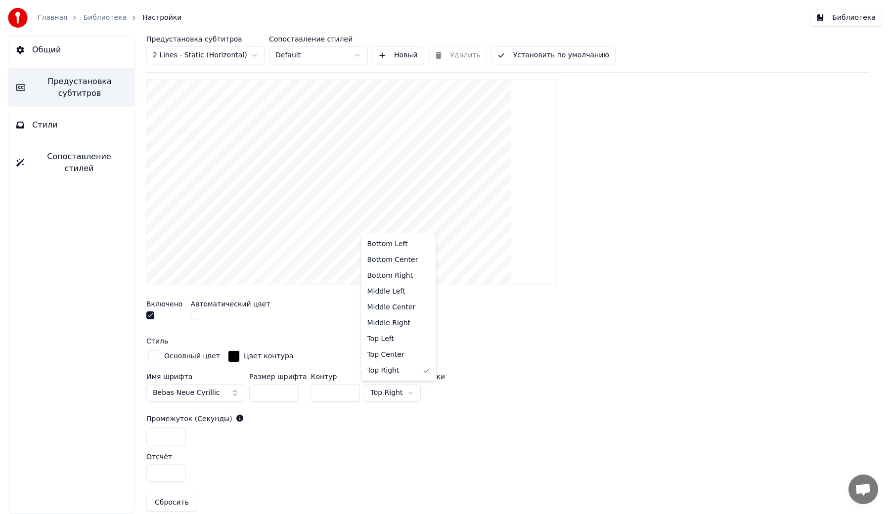
click at [389, 387] on html "Главная Библиотека Настройки Библиотека Общий Предустановка субтитров Стили Соп…" at bounding box center [445, 257] width 890 height 514
click at [384, 390] on html "Главная Библиотека Настройки Библиотека Общий Предустановка субтитров Стили Соп…" at bounding box center [445, 257] width 890 height 514
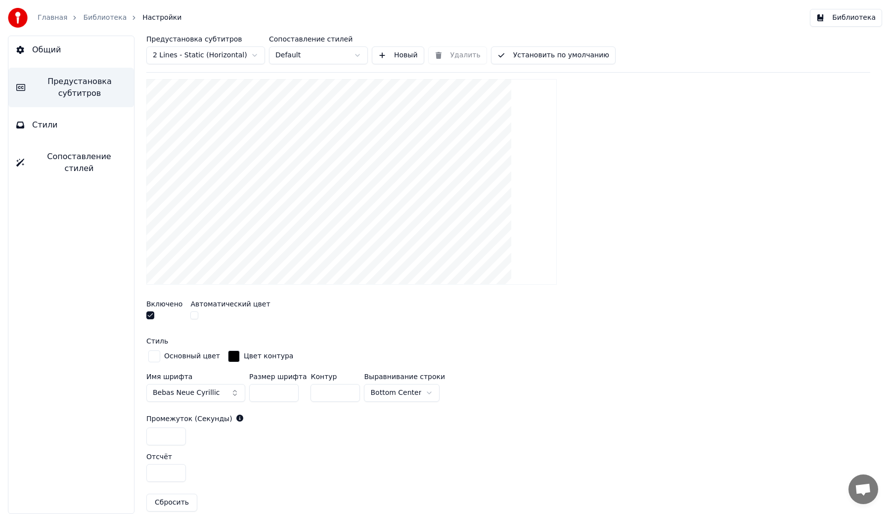
click at [386, 393] on html "Главная Библиотека Настройки Библиотека Общий Предустановка субтитров Стили Соп…" at bounding box center [445, 257] width 890 height 514
click at [576, 58] on button "Установить по умолчанию" at bounding box center [553, 55] width 125 height 18
click at [838, 22] on button "Библиотека" at bounding box center [846, 18] width 72 height 18
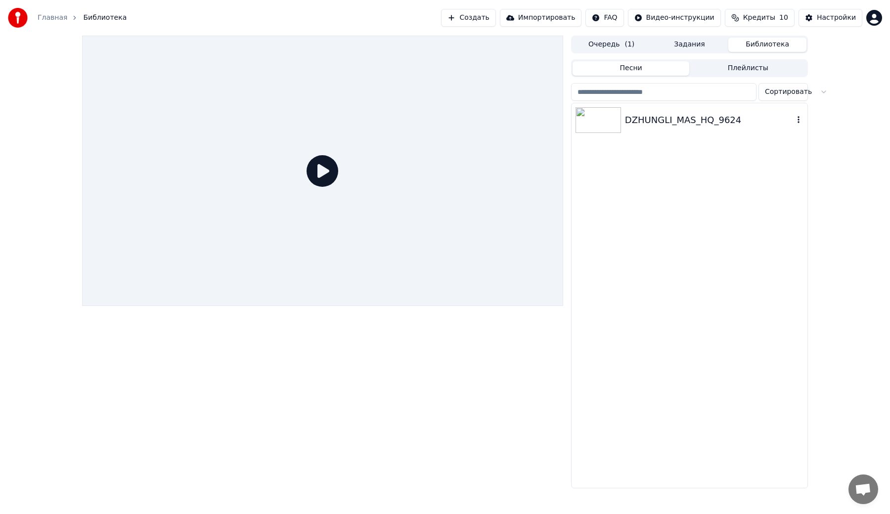
click at [639, 111] on div "DZHUNGLI_MAS_HQ_9624" at bounding box center [690, 120] width 236 height 34
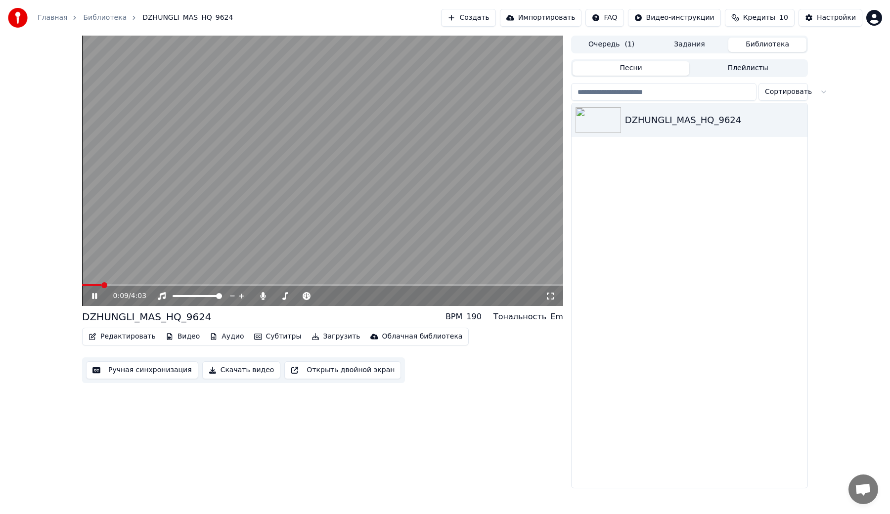
click at [125, 339] on button "Редактировать" at bounding box center [122, 337] width 75 height 14
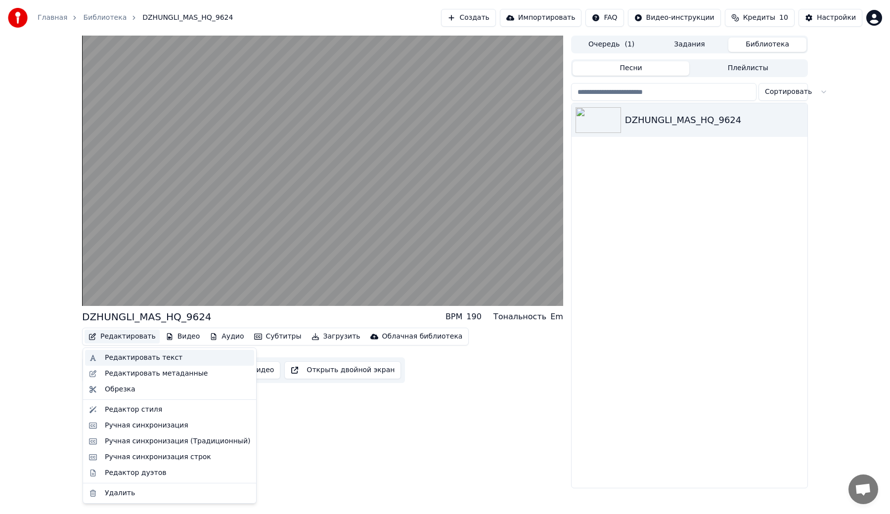
click at [126, 356] on div "Редактировать текст" at bounding box center [144, 358] width 78 height 10
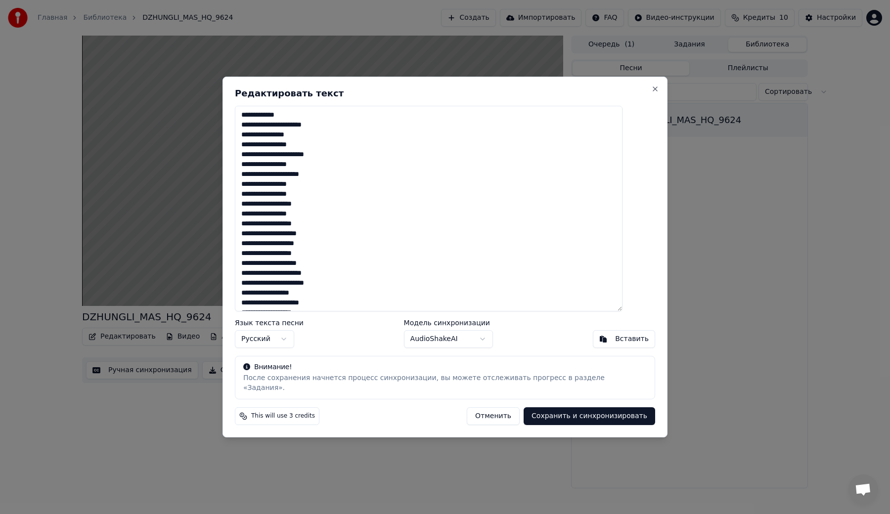
drag, startPoint x: 316, startPoint y: 118, endPoint x: 221, endPoint y: 118, distance: 95.9
click at [221, 118] on body "Главная Библиотека DZHUNGLI_MAS_HQ_9624 Создать Импортировать FAQ Видео-инструк…" at bounding box center [445, 257] width 890 height 514
type textarea "**********"
click at [548, 413] on button "Сохранить и синхронизировать" at bounding box center [590, 416] width 132 height 18
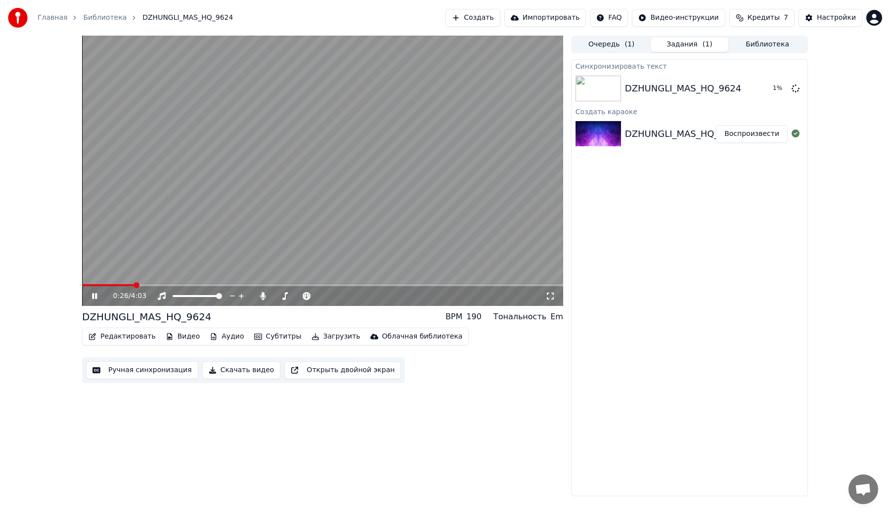
click at [97, 296] on icon at bounding box center [101, 296] width 23 height 8
click at [637, 84] on div "DZHUNGLI_MAS_HQ_9624" at bounding box center [683, 89] width 116 height 14
click at [646, 81] on div "DZHUNGLI_MAS_HQ_9624 2 %" at bounding box center [690, 89] width 236 height 34
click at [90, 299] on div "4:03 / 4:03" at bounding box center [322, 296] width 473 height 10
click at [93, 296] on icon at bounding box center [94, 296] width 6 height 7
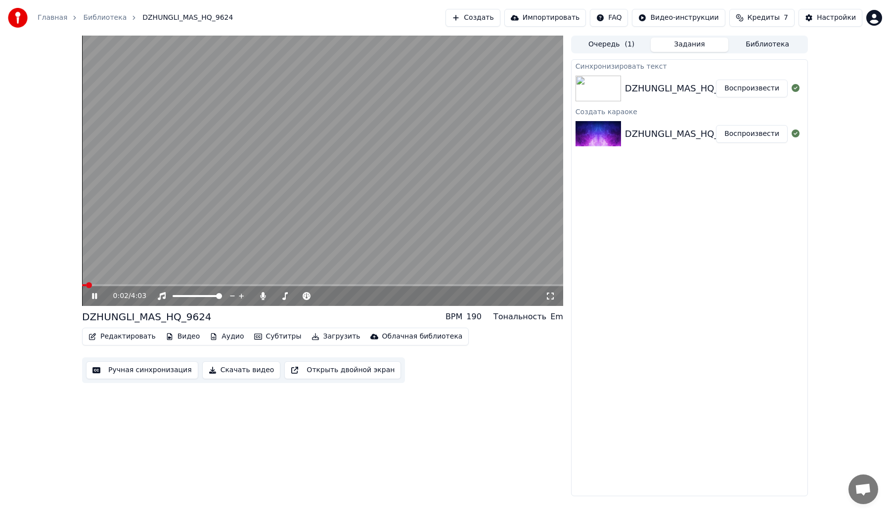
click at [101, 284] on video at bounding box center [322, 171] width 481 height 270
click at [97, 290] on div "0:02 / 4:03" at bounding box center [322, 296] width 481 height 20
click at [93, 297] on icon at bounding box center [94, 296] width 6 height 7
click at [115, 285] on span at bounding box center [322, 285] width 481 height 2
click at [135, 285] on span at bounding box center [322, 285] width 481 height 2
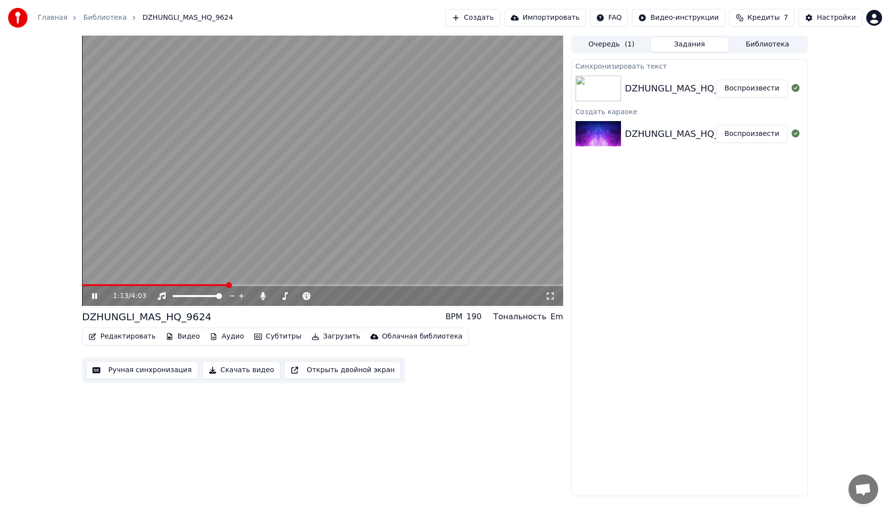
click at [315, 151] on video at bounding box center [322, 171] width 481 height 270
